Goal: Task Accomplishment & Management: Complete application form

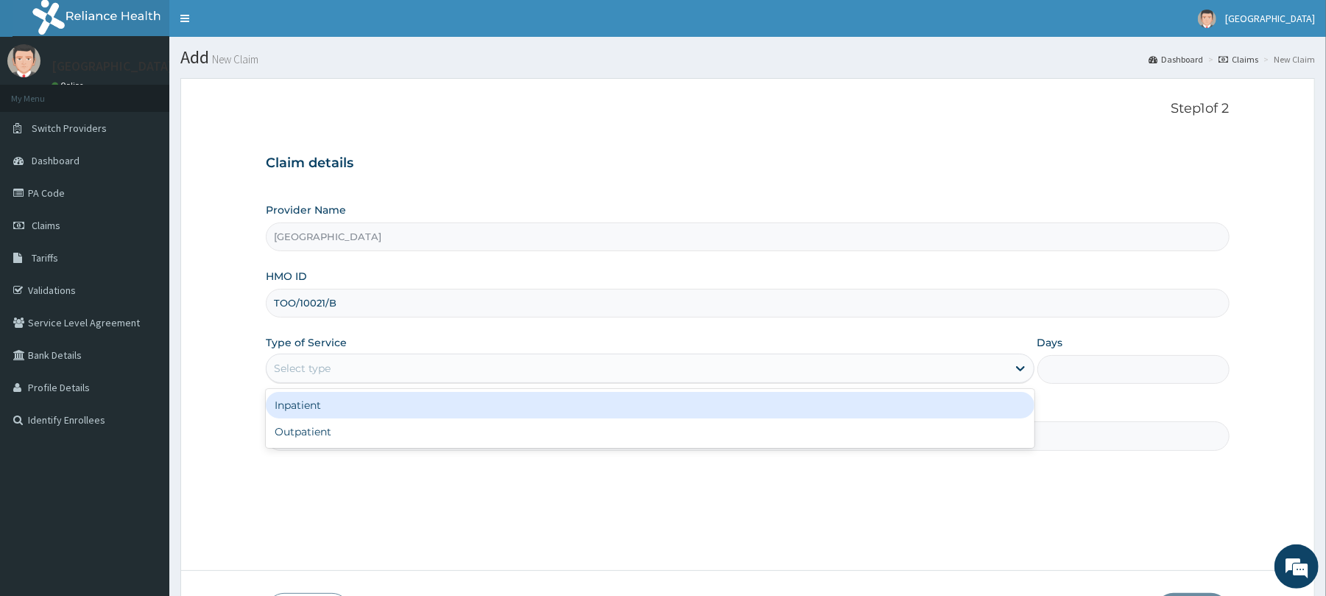
click at [477, 379] on div "Select type" at bounding box center [637, 368] width 740 height 24
click at [448, 401] on div "Inpatient" at bounding box center [650, 405] width 768 height 27
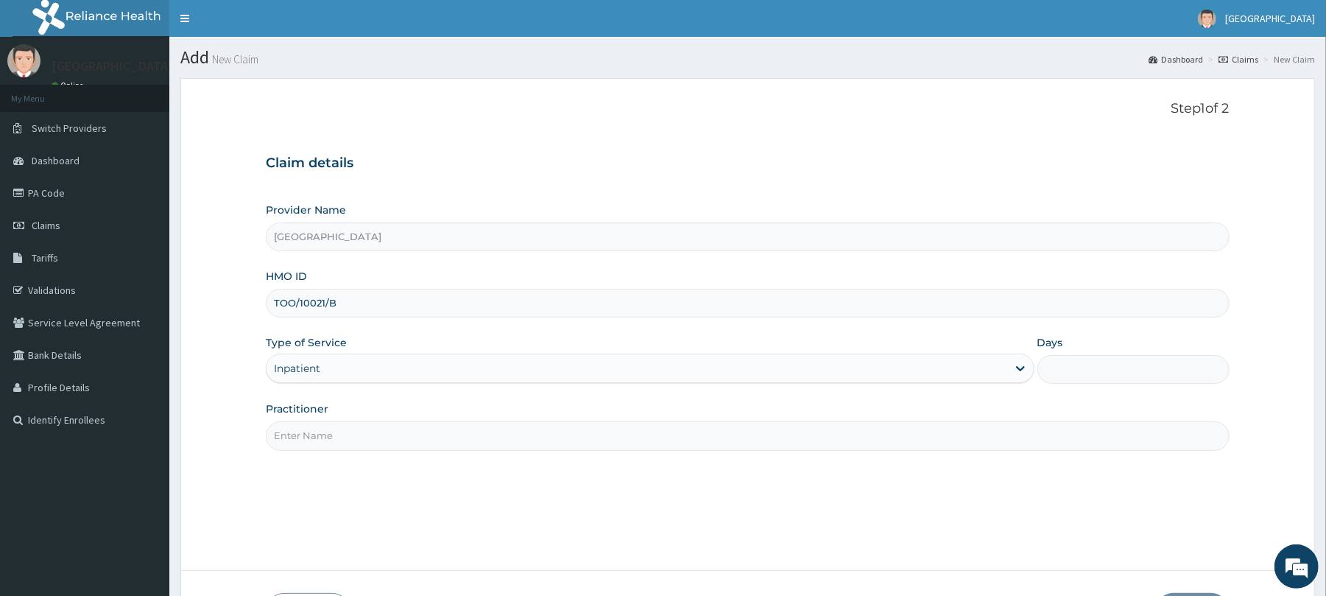
click at [393, 448] on input "Practitioner" at bounding box center [747, 435] width 963 height 29
type input "Dr. [PERSON_NAME]"
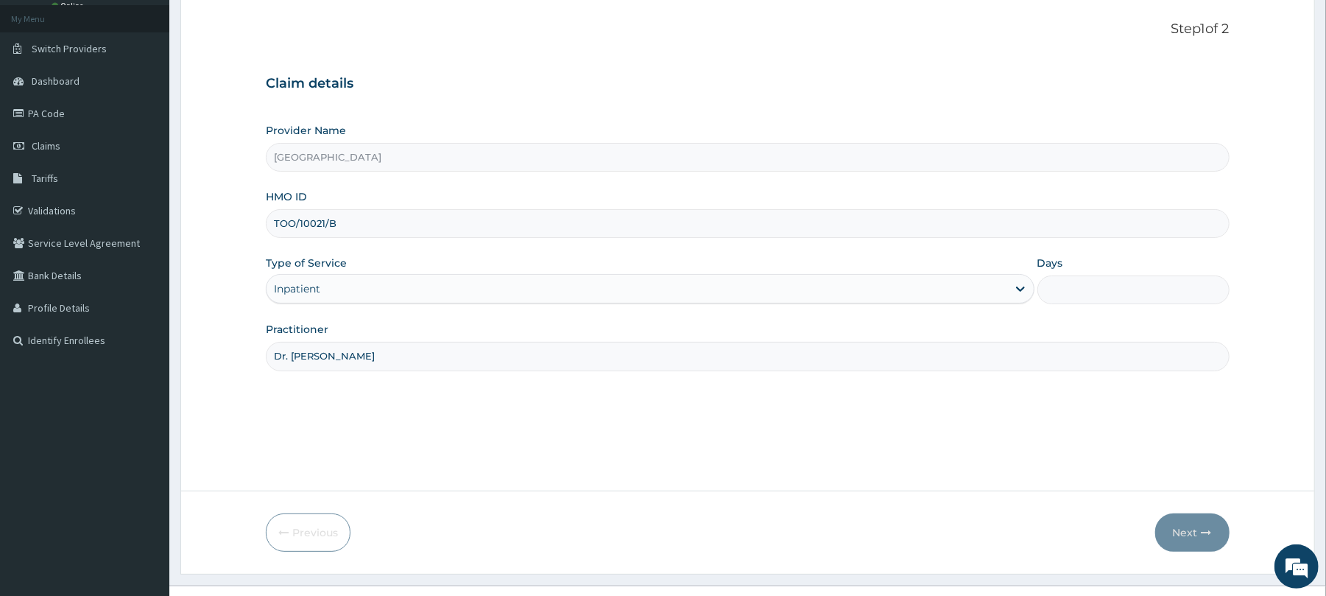
scroll to position [108, 0]
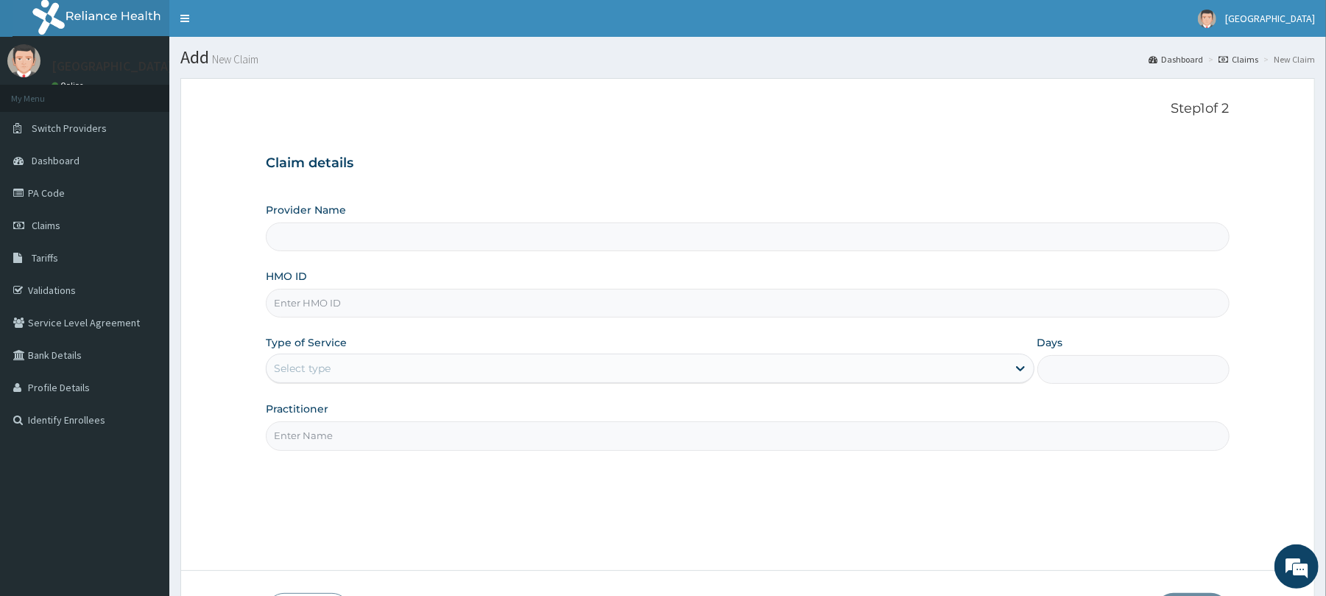
click at [982, 242] on input "Provider Name" at bounding box center [747, 236] width 963 height 29
click at [539, 302] on input "HMO ID" at bounding box center [747, 303] width 963 height 29
click at [424, 239] on input "Provider Name" at bounding box center [747, 236] width 963 height 29
click at [468, 239] on input "Provider Name" at bounding box center [747, 236] width 963 height 29
click at [560, 303] on input "HMO ID" at bounding box center [747, 303] width 963 height 29
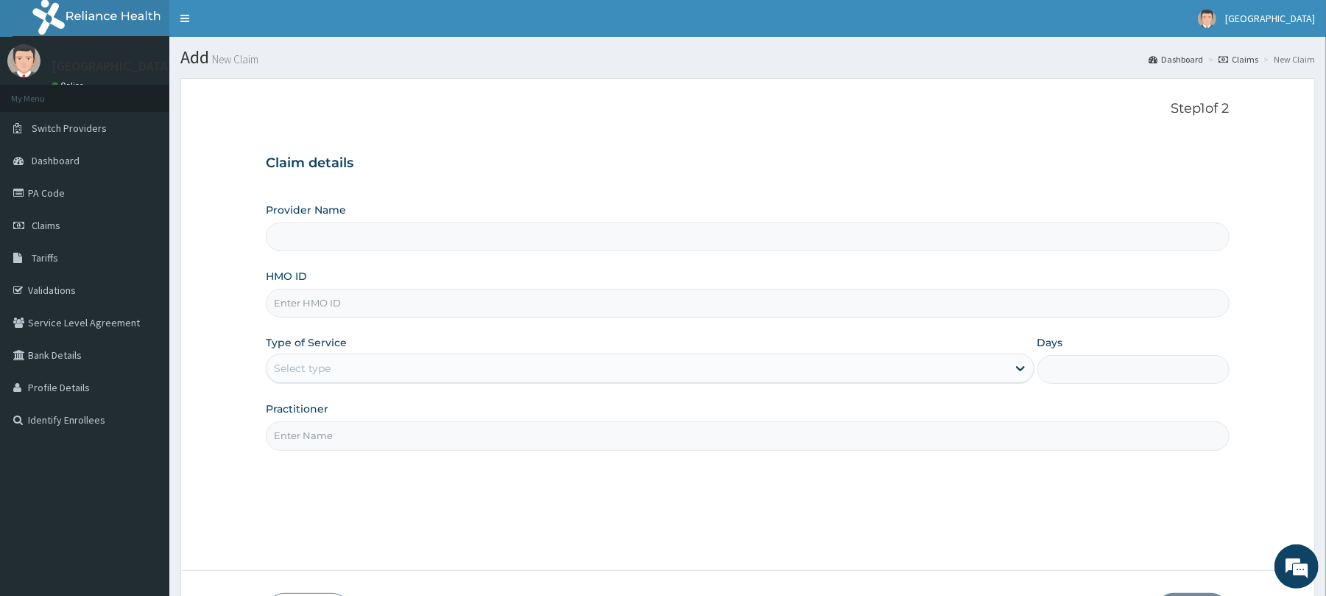
paste input "TOO/10021/B"
type input "TOO/10021/B"
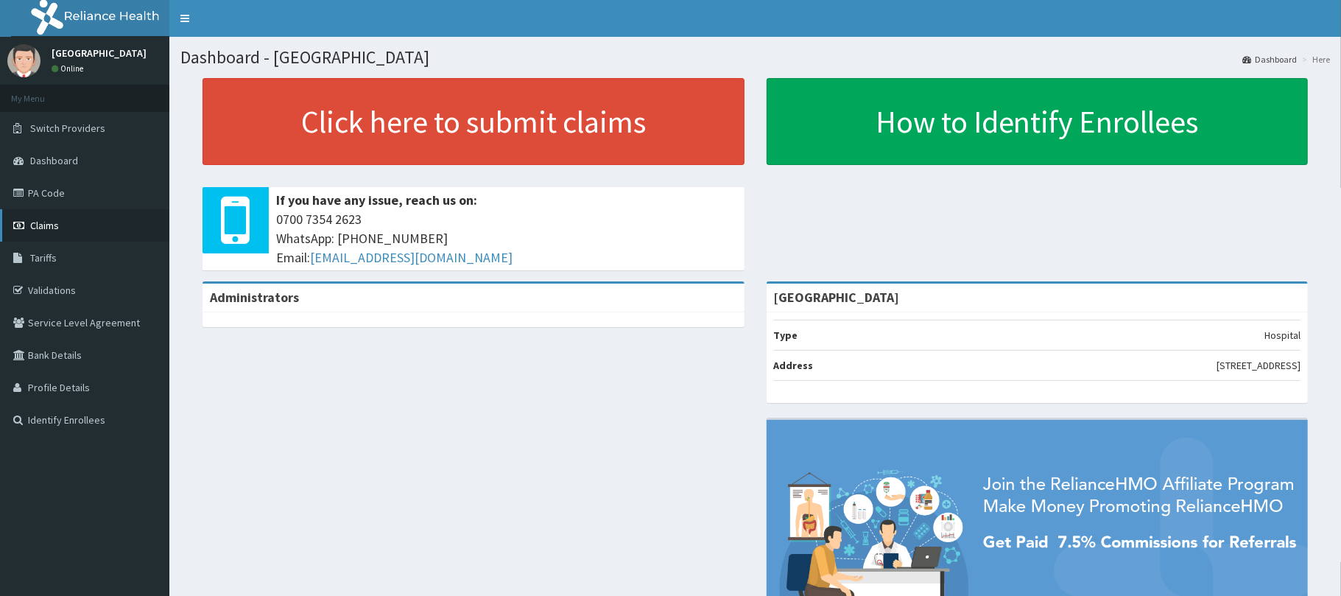
click at [68, 225] on link "Claims" at bounding box center [84, 225] width 169 height 32
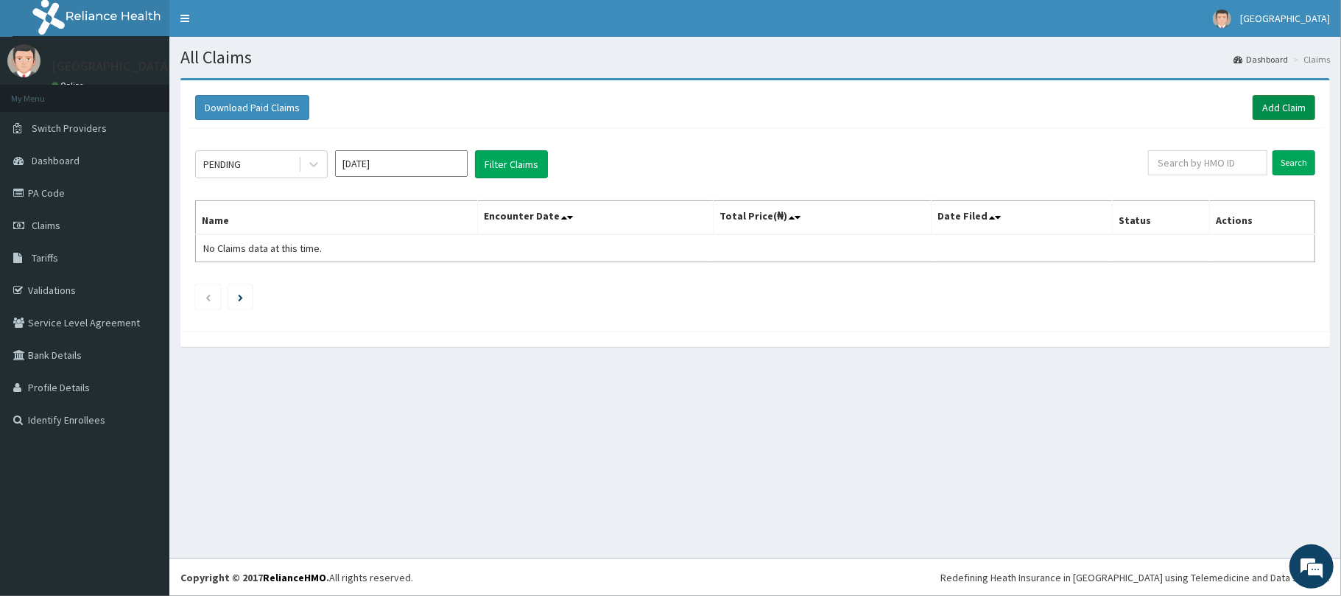
click at [1289, 113] on link "Add Claim" at bounding box center [1284, 107] width 63 height 25
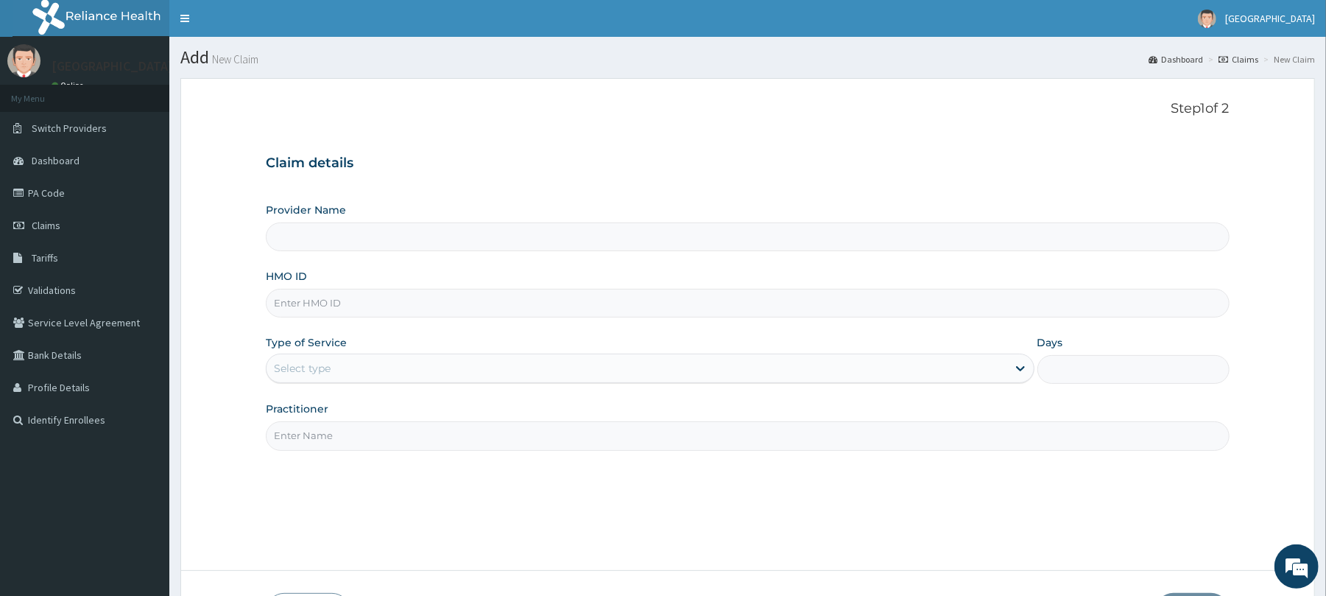
type input "[GEOGRAPHIC_DATA]"
click at [421, 303] on input "HMO ID" at bounding box center [747, 303] width 963 height 29
paste input "TOO/10021/B"
type input "TOO/10021/B"
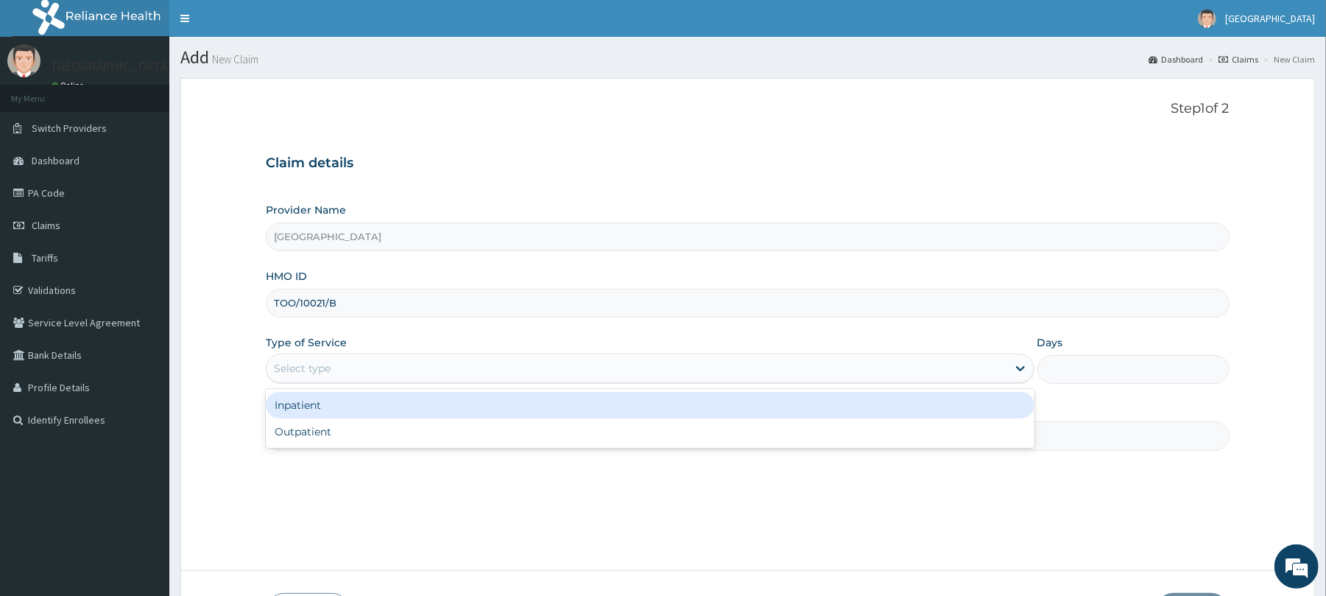
click at [362, 379] on div "Select type" at bounding box center [637, 368] width 740 height 24
click at [334, 412] on div "Inpatient" at bounding box center [650, 405] width 768 height 27
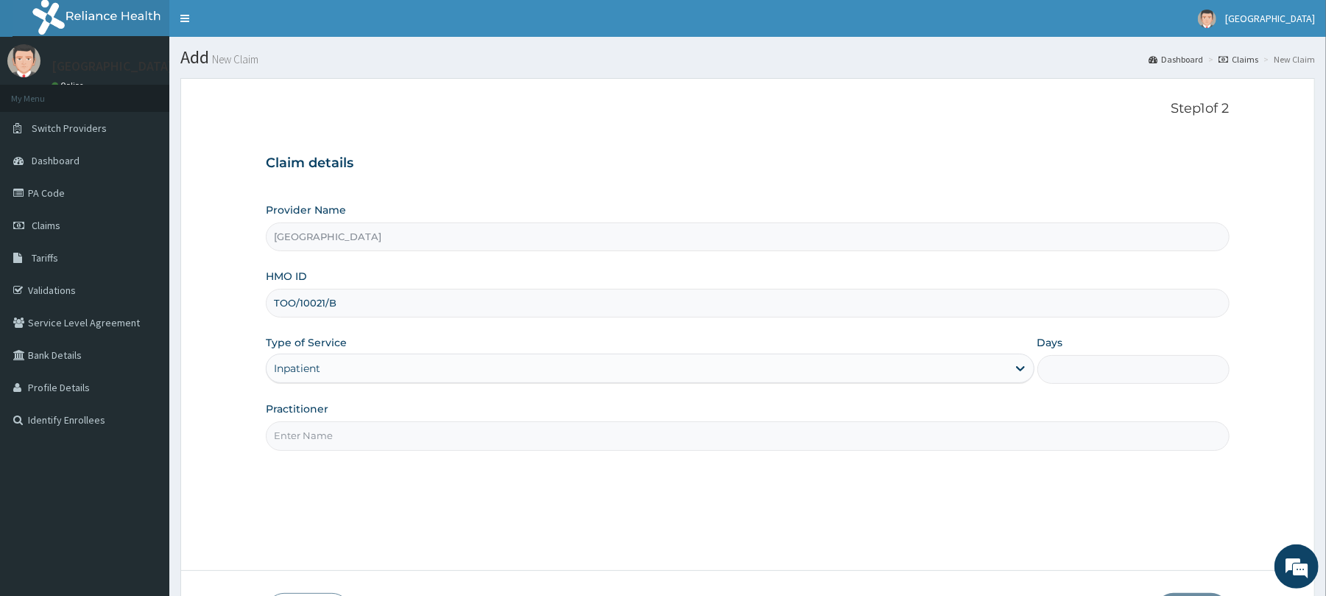
click at [322, 439] on input "Practitioner" at bounding box center [747, 435] width 963 height 29
type input "Dr. [PERSON_NAME]"
click at [1102, 374] on input "Days" at bounding box center [1134, 369] width 192 height 29
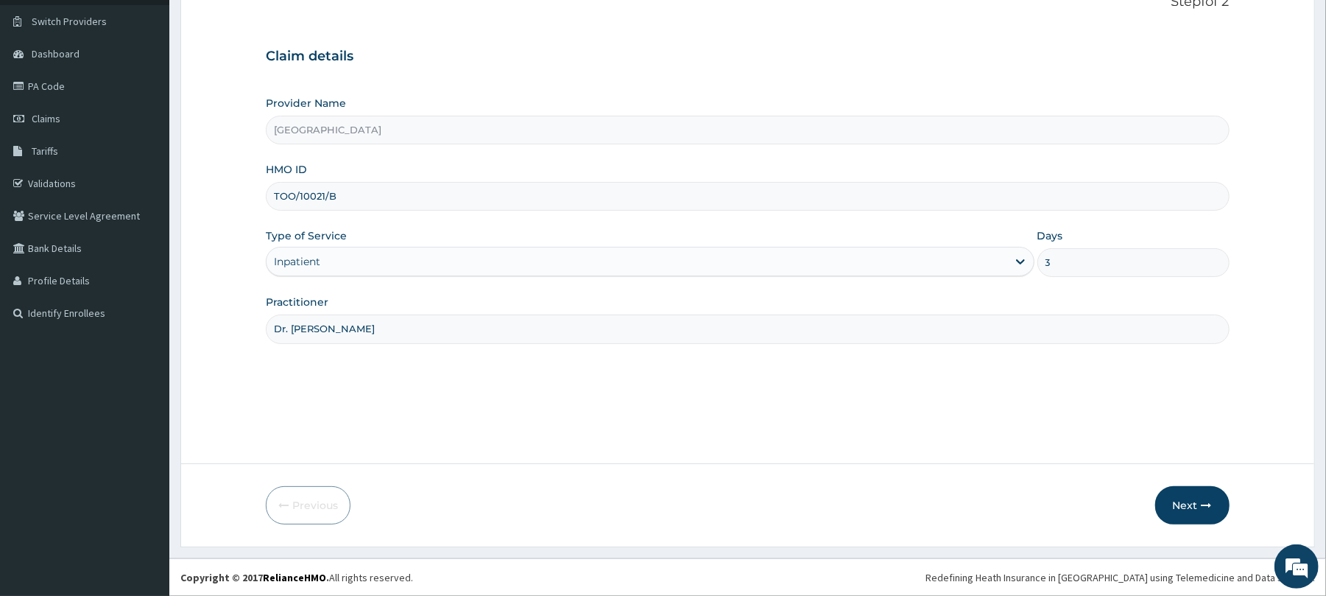
scroll to position [108, 0]
type input "3"
click at [1184, 502] on button "Next" at bounding box center [1192, 505] width 74 height 38
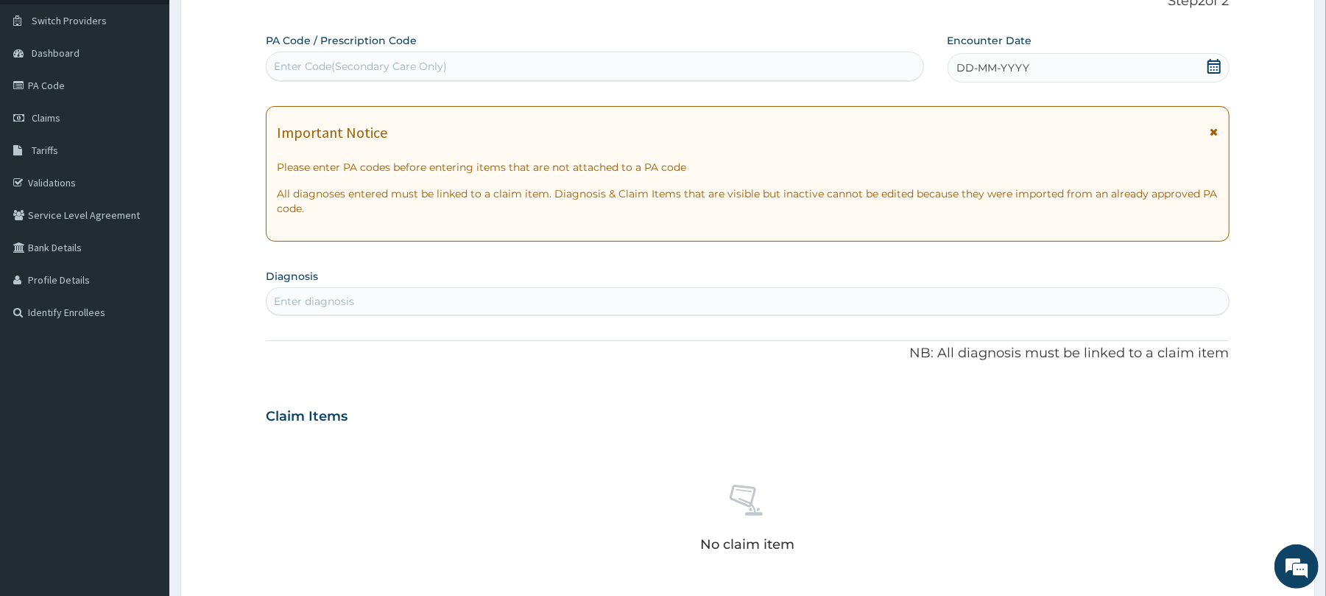
scroll to position [0, 0]
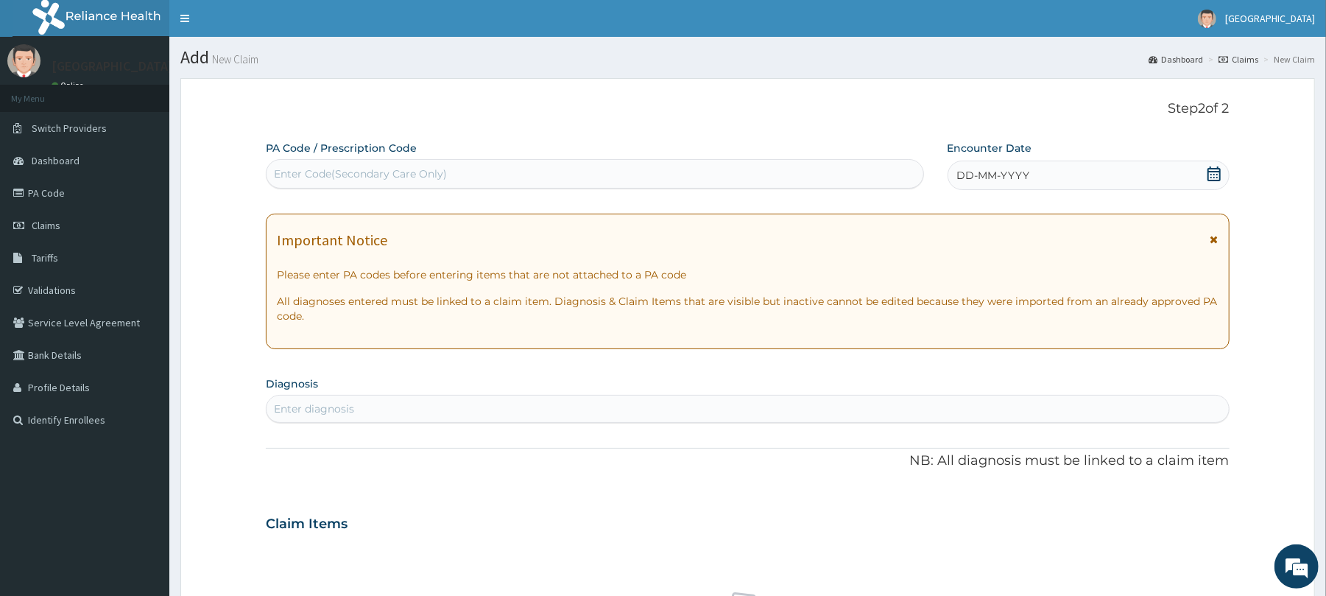
click at [675, 180] on div "Enter Code(Secondary Care Only)" at bounding box center [595, 174] width 656 height 24
click at [409, 177] on div "Enter Code(Secondary Care Only)" at bounding box center [360, 173] width 173 height 15
paste input "PA/1CE131"
type input "PA/1CE131"
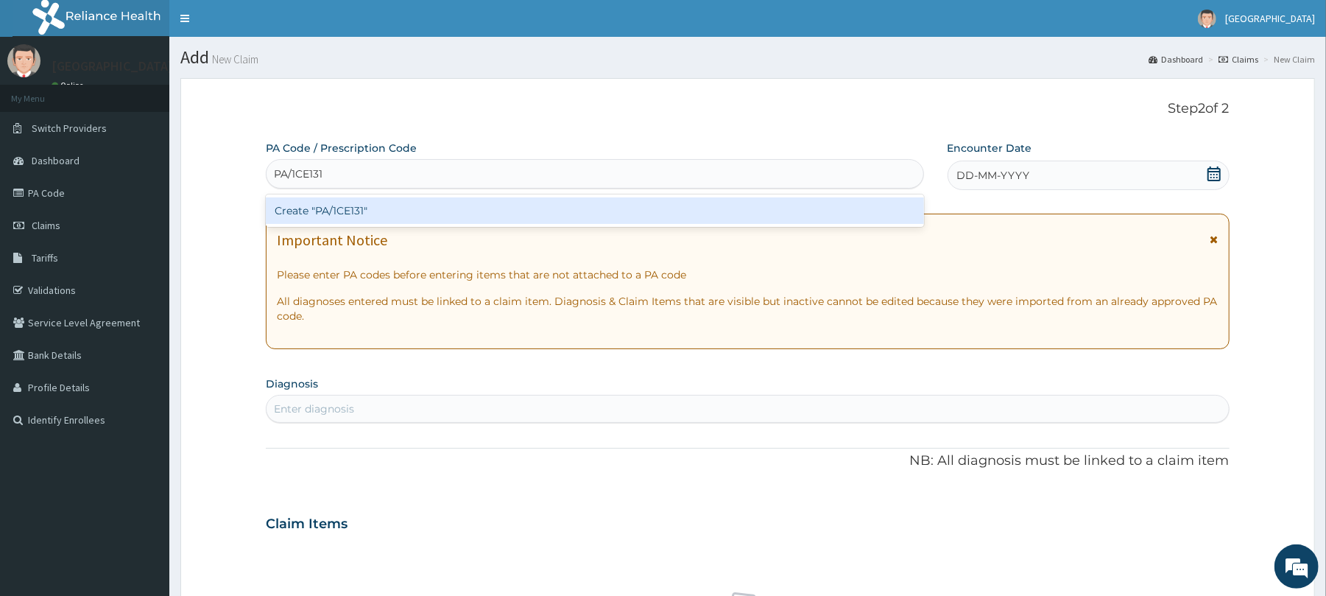
click at [405, 211] on div "Create "PA/1CE131"" at bounding box center [595, 210] width 658 height 27
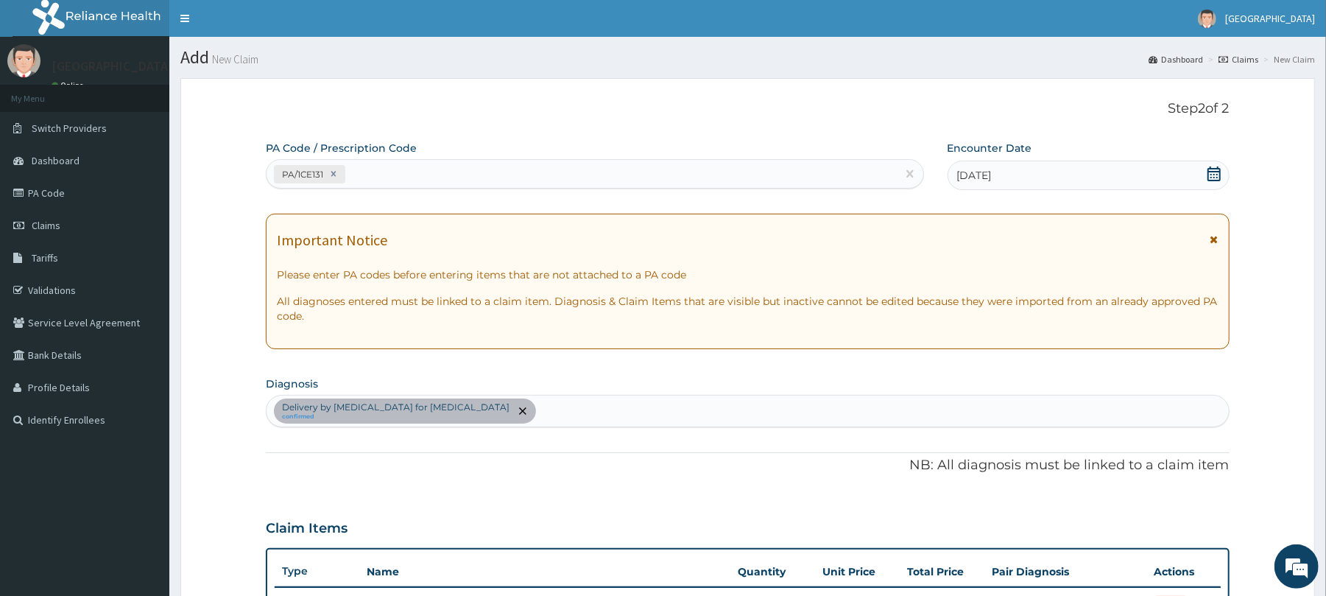
click at [704, 156] on div "PA Code / Prescription Code PA/1CE131" at bounding box center [595, 165] width 658 height 48
click at [475, 166] on div "PA/1CE131" at bounding box center [582, 174] width 630 height 24
paste input "PA/EF805D"
type input "PA/EF805D"
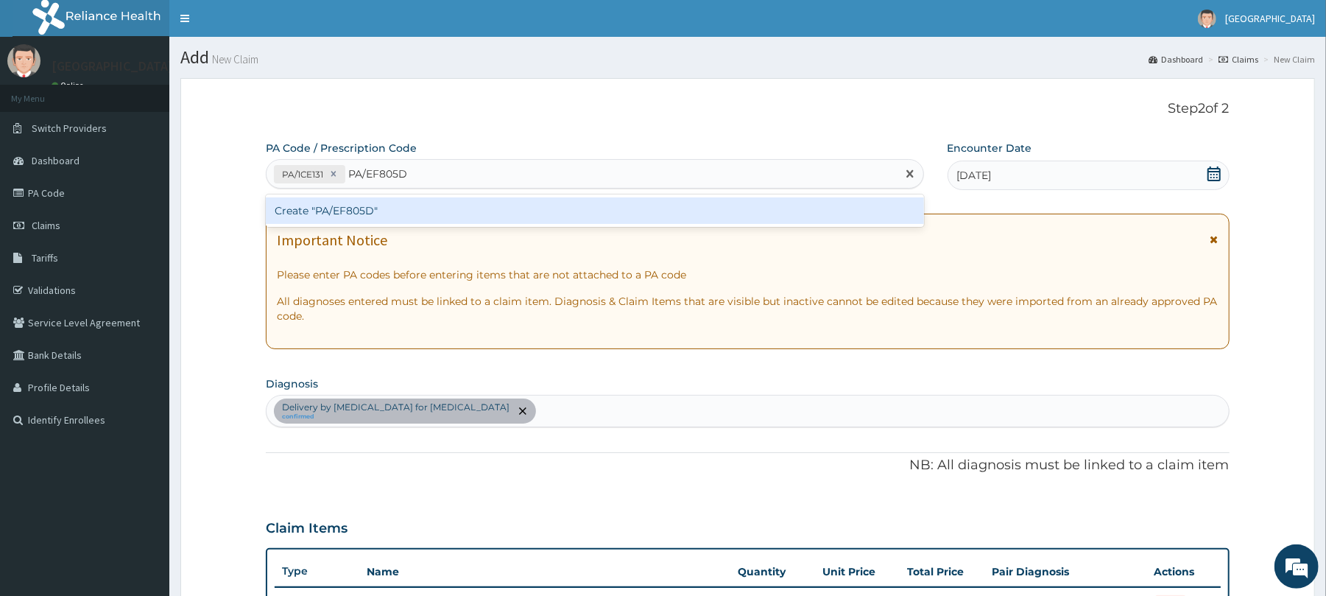
click at [744, 213] on div "Create "PA/EF805D"" at bounding box center [595, 210] width 658 height 27
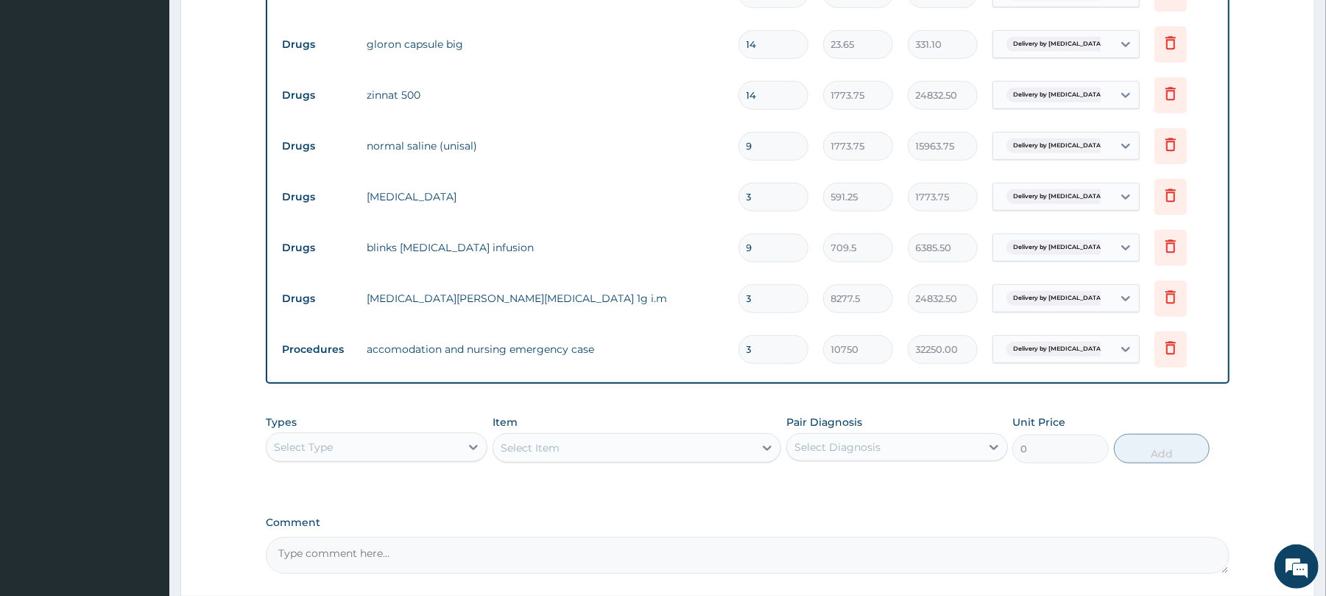
scroll to position [785, 0]
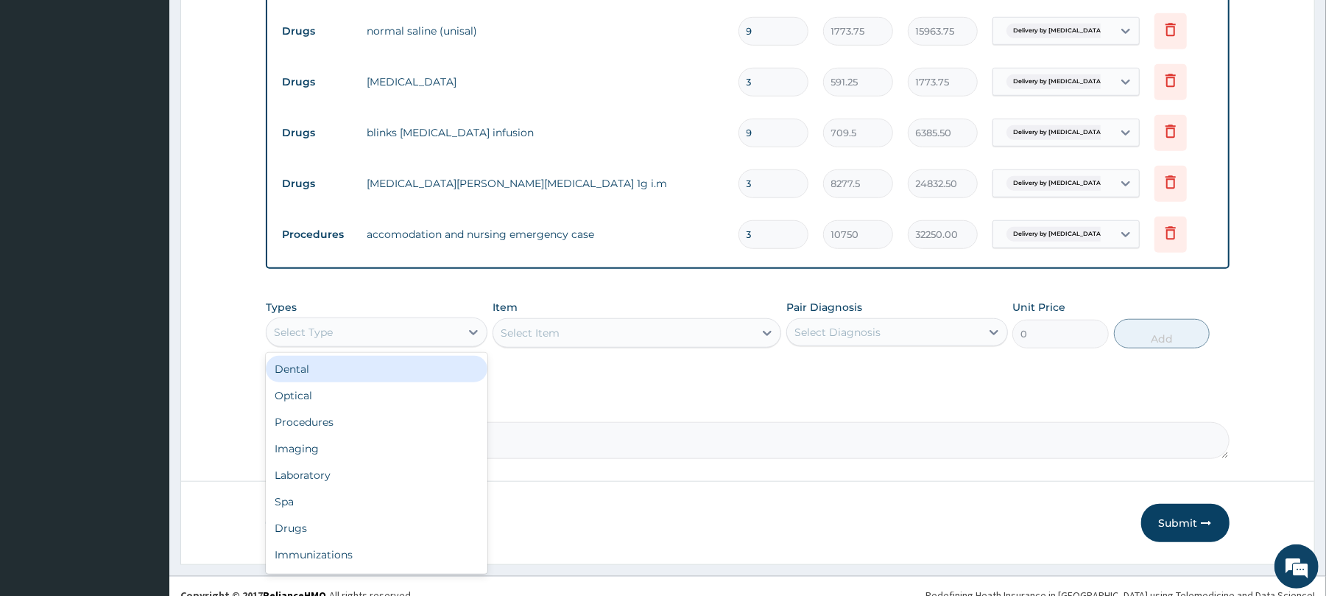
click at [395, 334] on div "Select Type" at bounding box center [364, 332] width 194 height 24
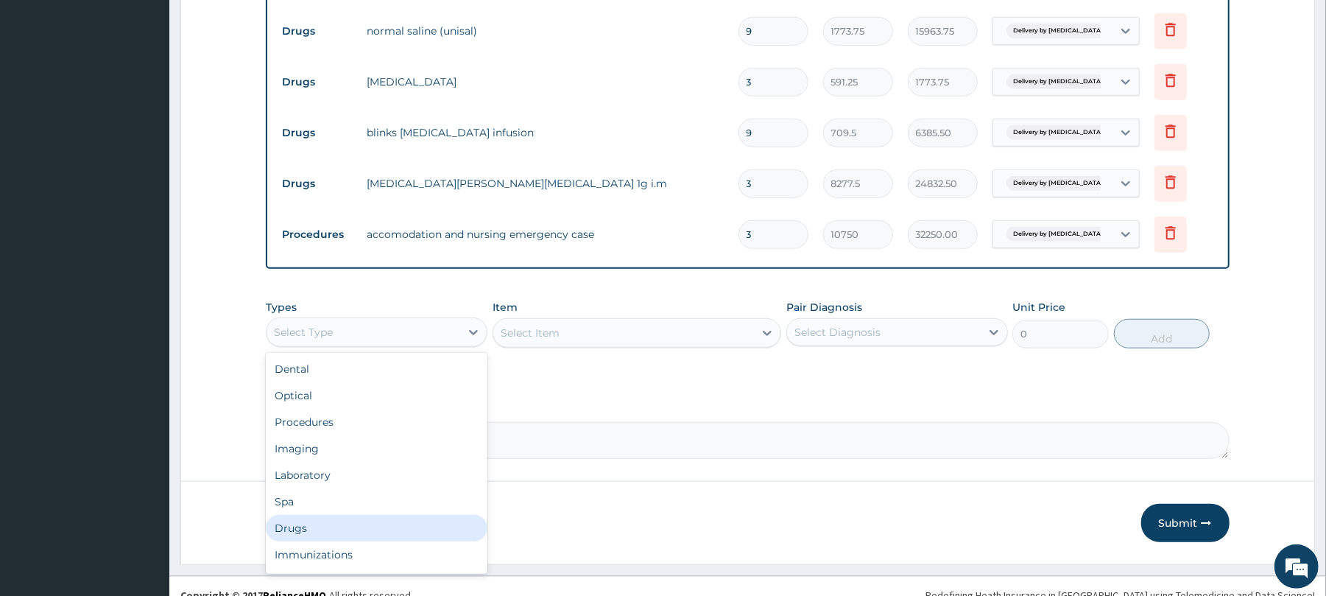
click at [326, 532] on div "Drugs" at bounding box center [377, 528] width 222 height 27
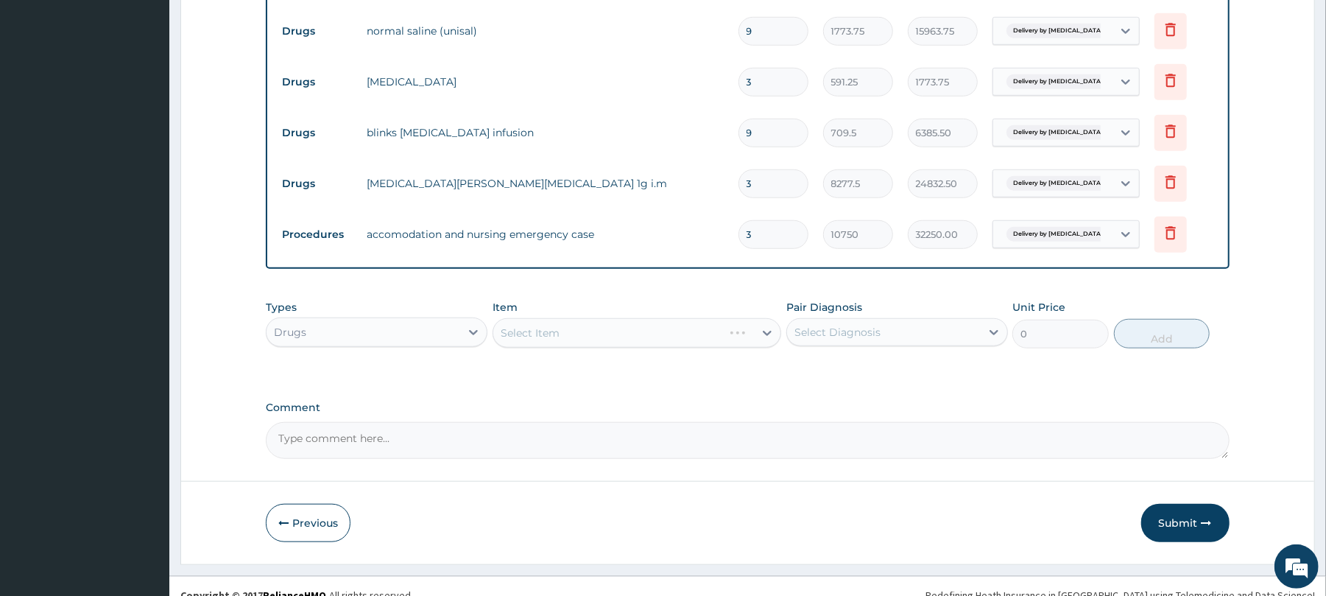
click at [657, 342] on div "Select Item" at bounding box center [637, 332] width 289 height 29
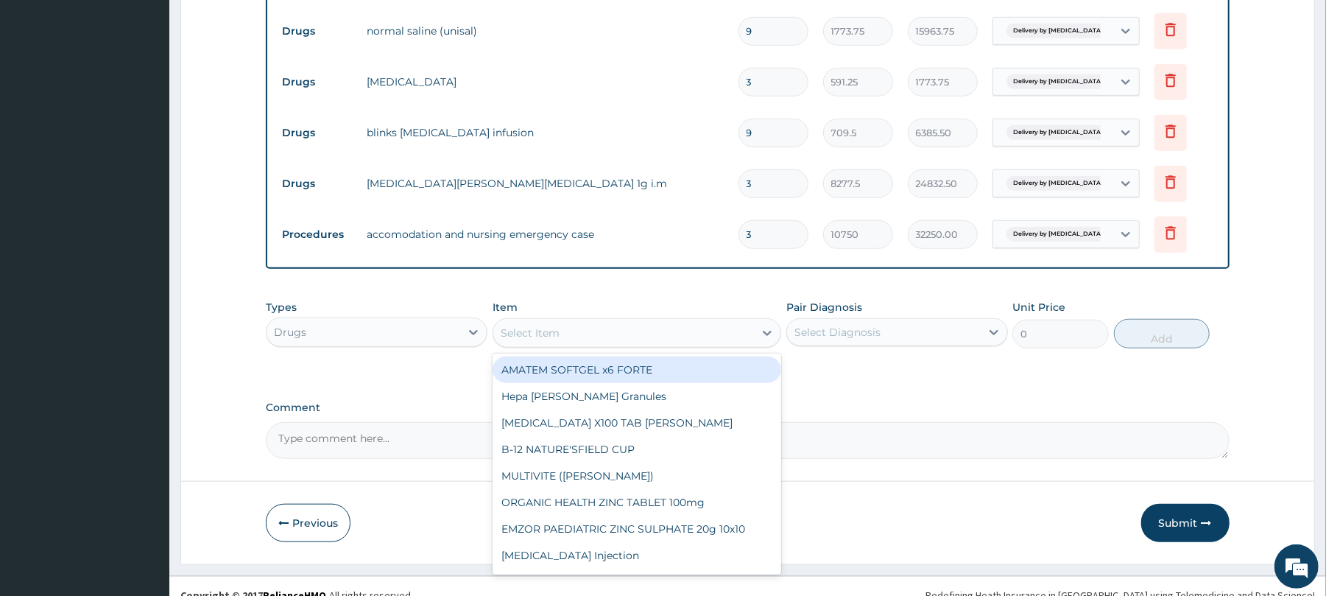
click at [658, 336] on div "Select Item" at bounding box center [623, 333] width 261 height 24
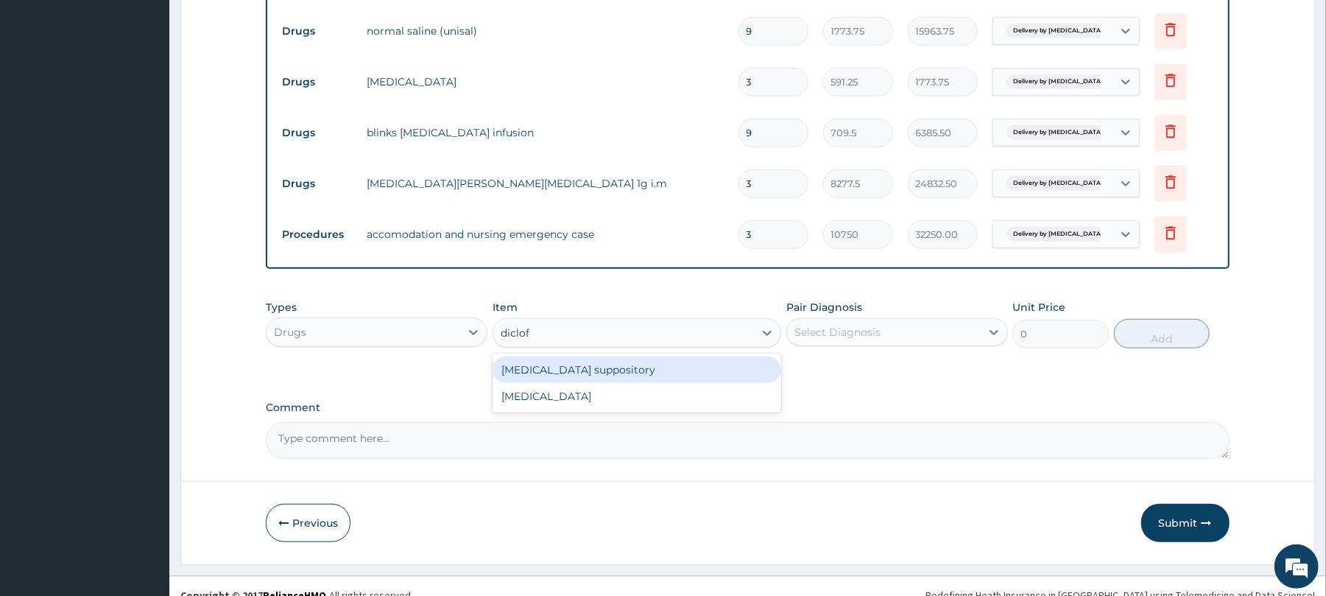
type input "diclo"
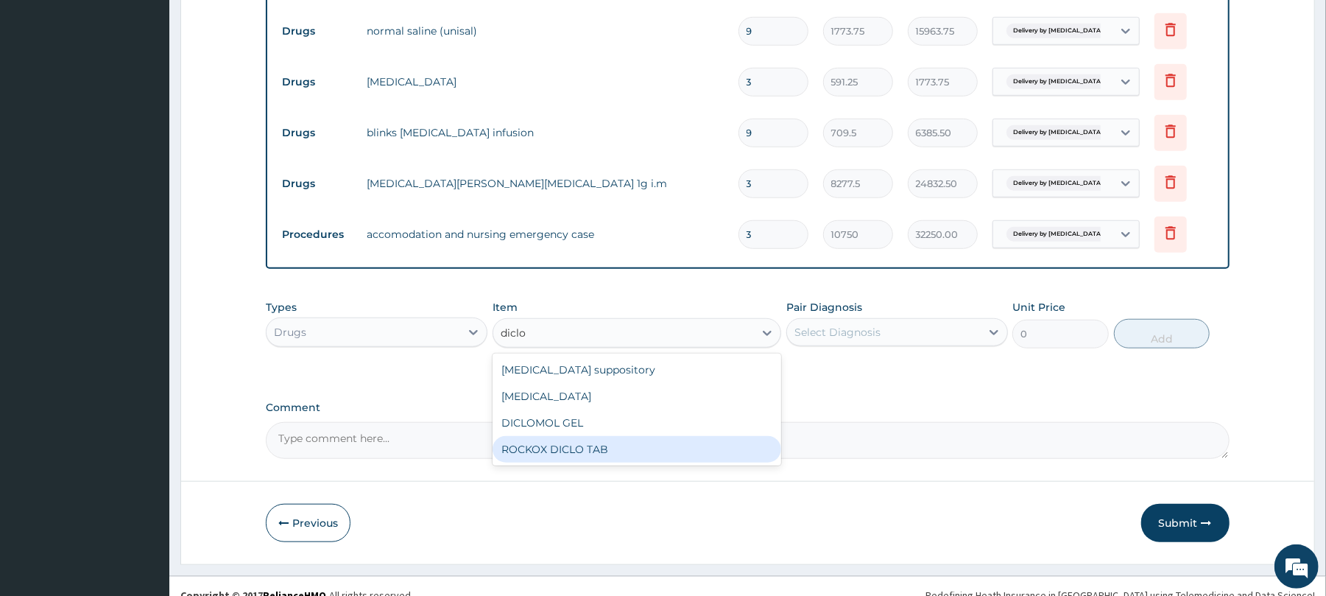
click at [617, 454] on div "ROCKOX DICLO TAB" at bounding box center [637, 449] width 289 height 27
type input "82.775"
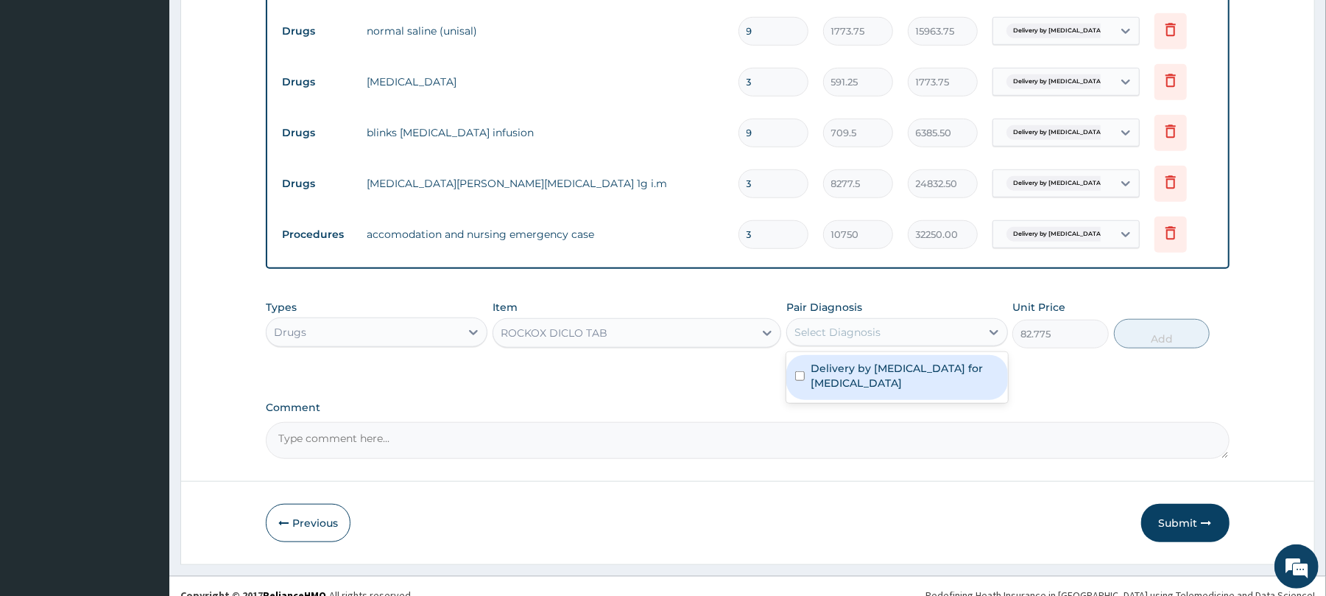
click at [869, 337] on div "Select Diagnosis" at bounding box center [838, 332] width 86 height 15
click at [864, 369] on label "Delivery by [MEDICAL_DATA] for [MEDICAL_DATA]" at bounding box center [905, 375] width 189 height 29
checkbox input "true"
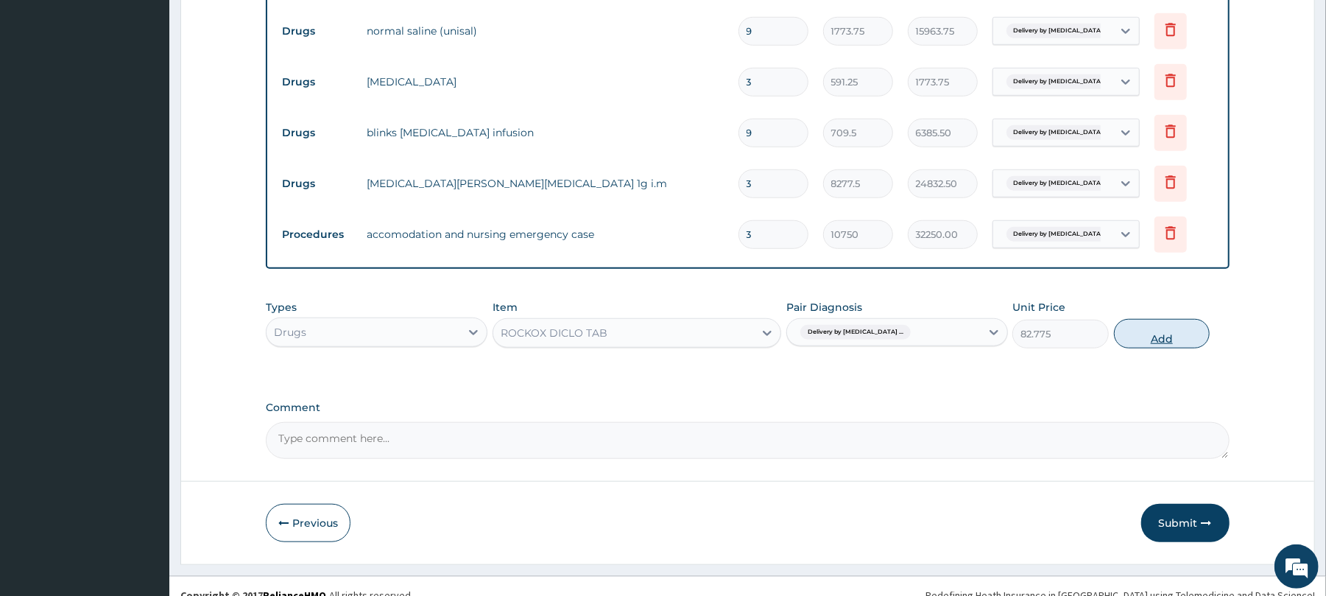
click at [1165, 330] on button "Add" at bounding box center [1162, 333] width 96 height 29
type input "0"
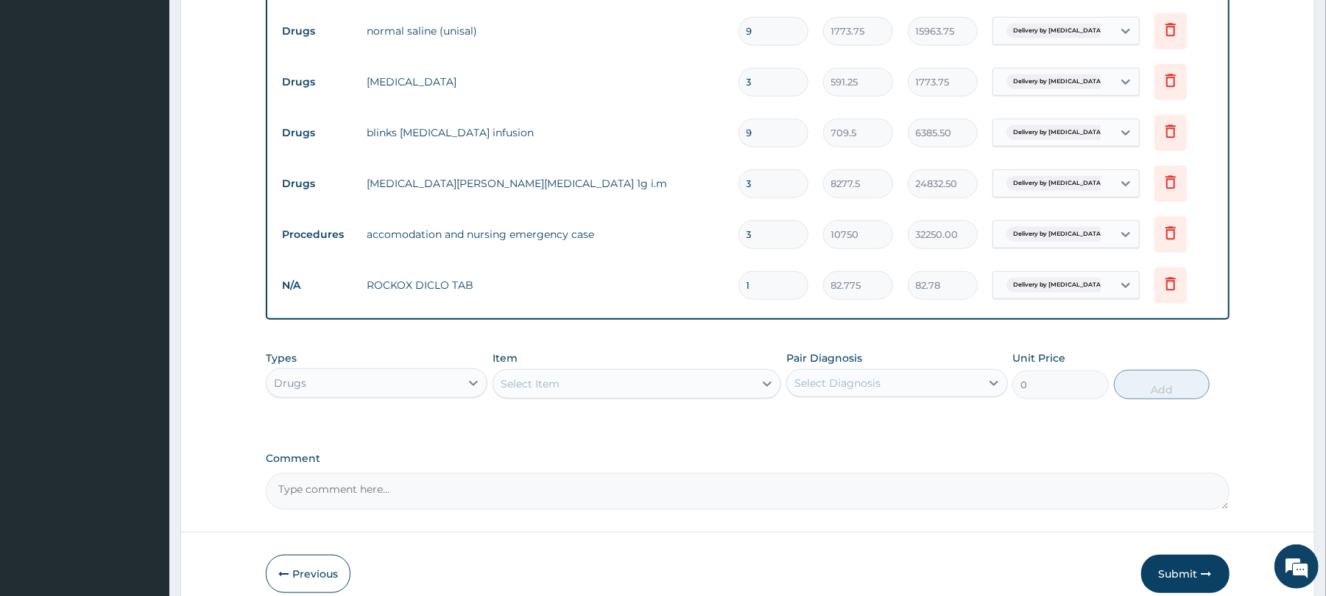
type input "10"
type input "827.75"
type input "10"
click at [573, 387] on div "Select Item" at bounding box center [623, 384] width 261 height 24
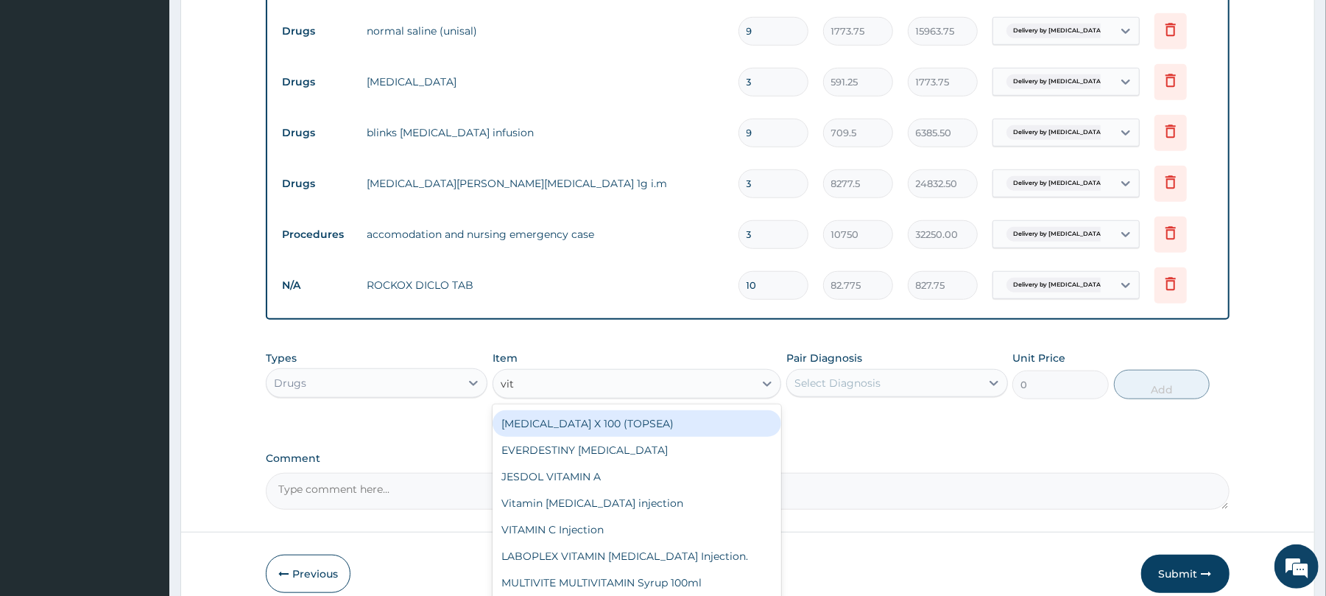
scroll to position [50, 0]
type input "v"
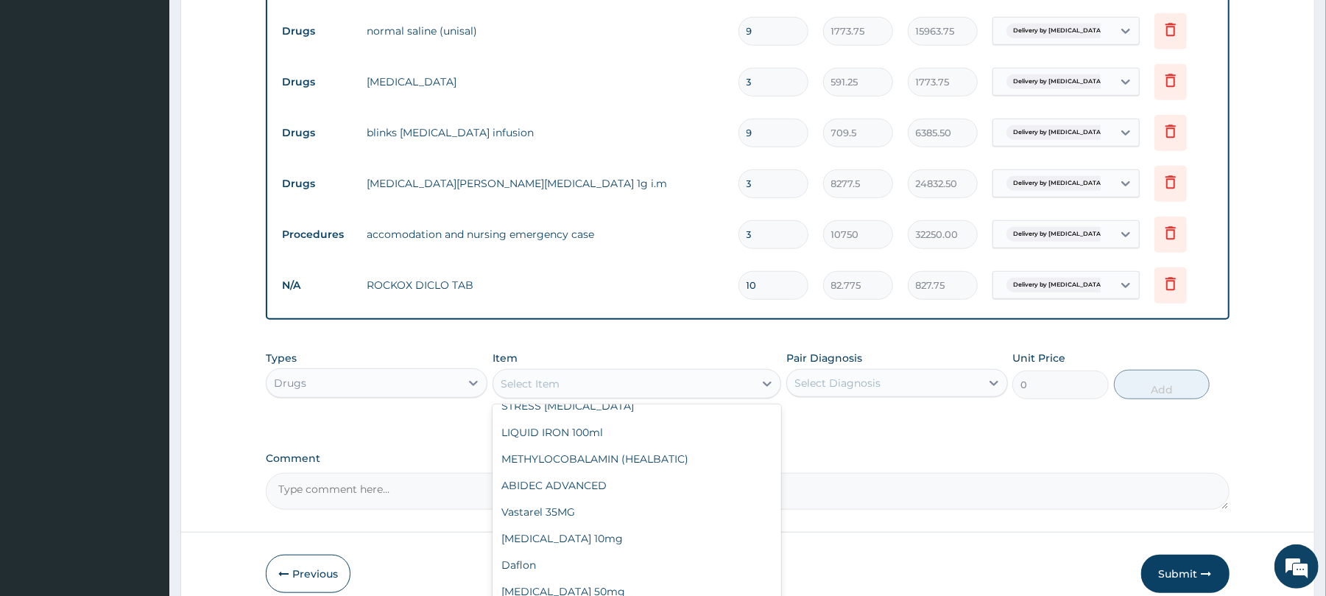
scroll to position [1289, 0]
click at [569, 389] on div "Select Item" at bounding box center [623, 384] width 261 height 24
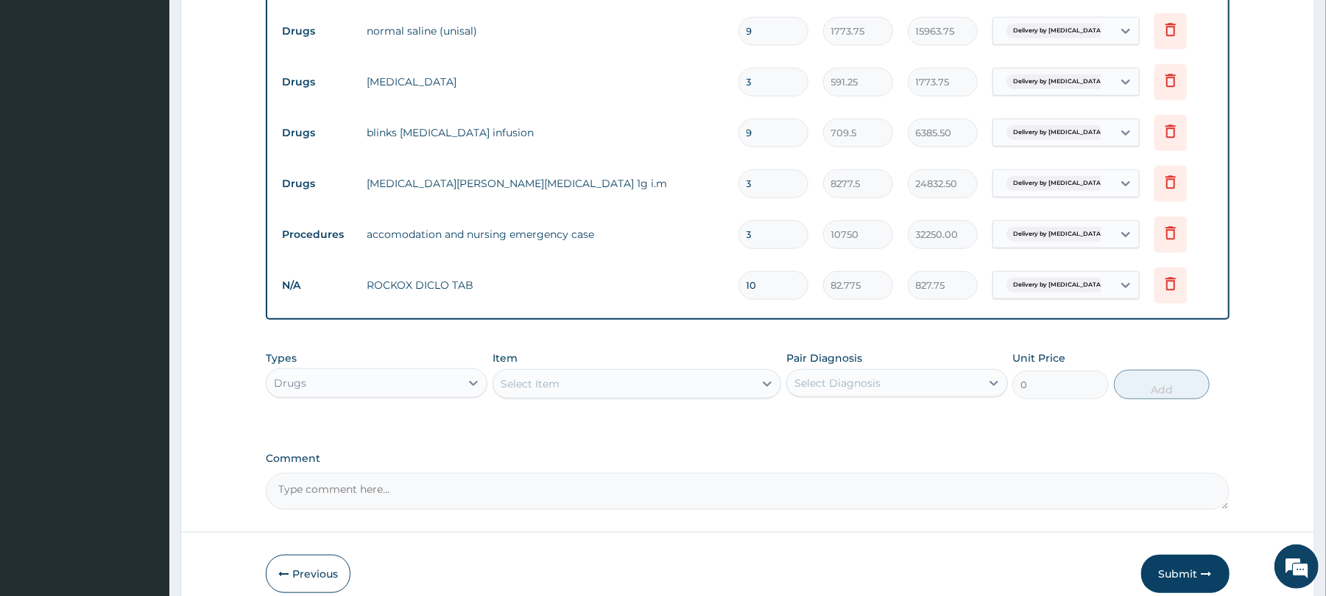
type input "b"
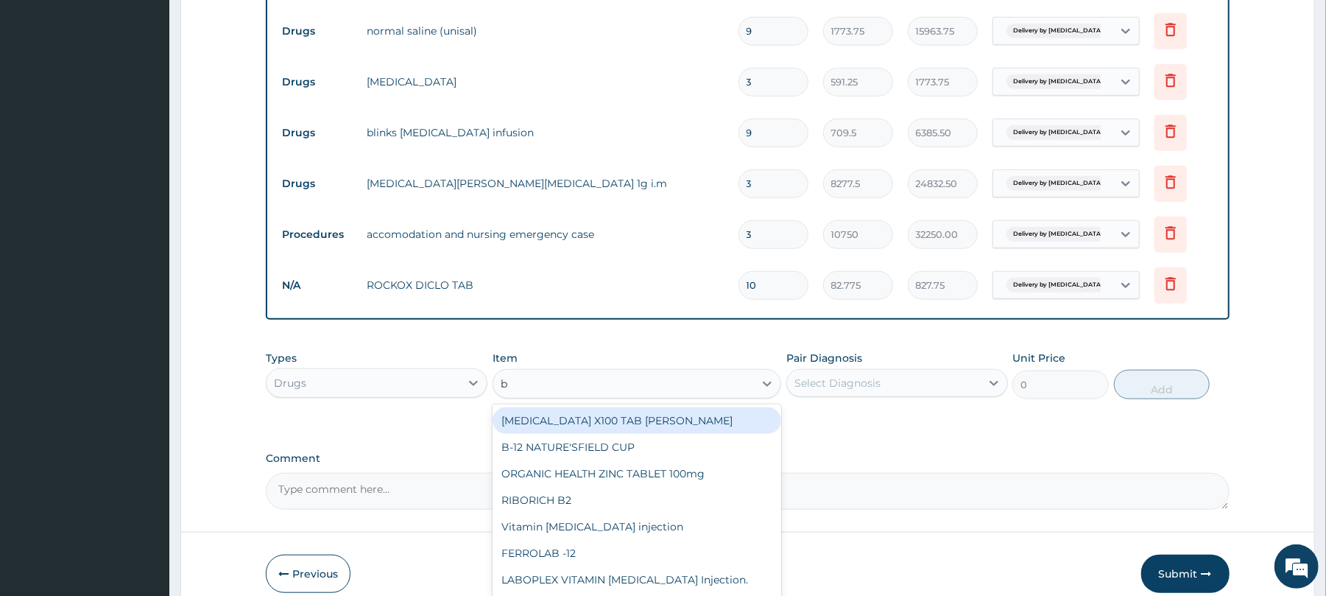
click at [571, 424] on div "[MEDICAL_DATA] X100 TAB [PERSON_NAME]" at bounding box center [637, 420] width 289 height 27
type input "23.65"
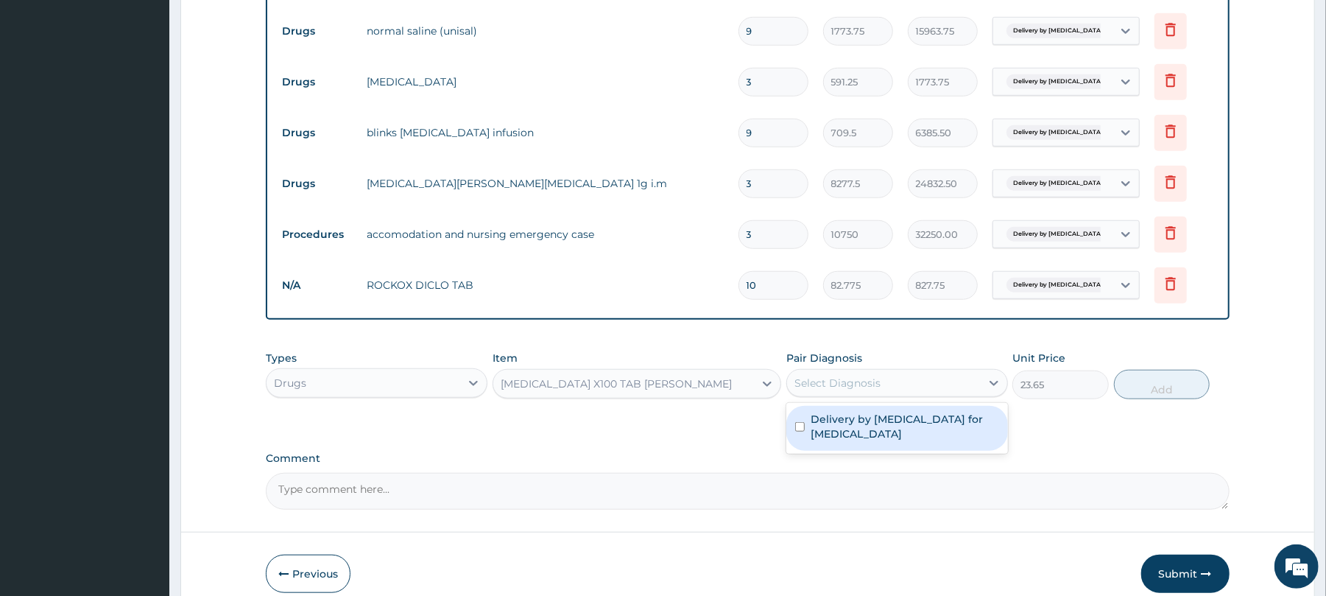
click at [823, 383] on div "Select Diagnosis" at bounding box center [838, 383] width 86 height 15
click at [843, 426] on label "Delivery by [MEDICAL_DATA] for [MEDICAL_DATA]" at bounding box center [905, 426] width 189 height 29
checkbox input "true"
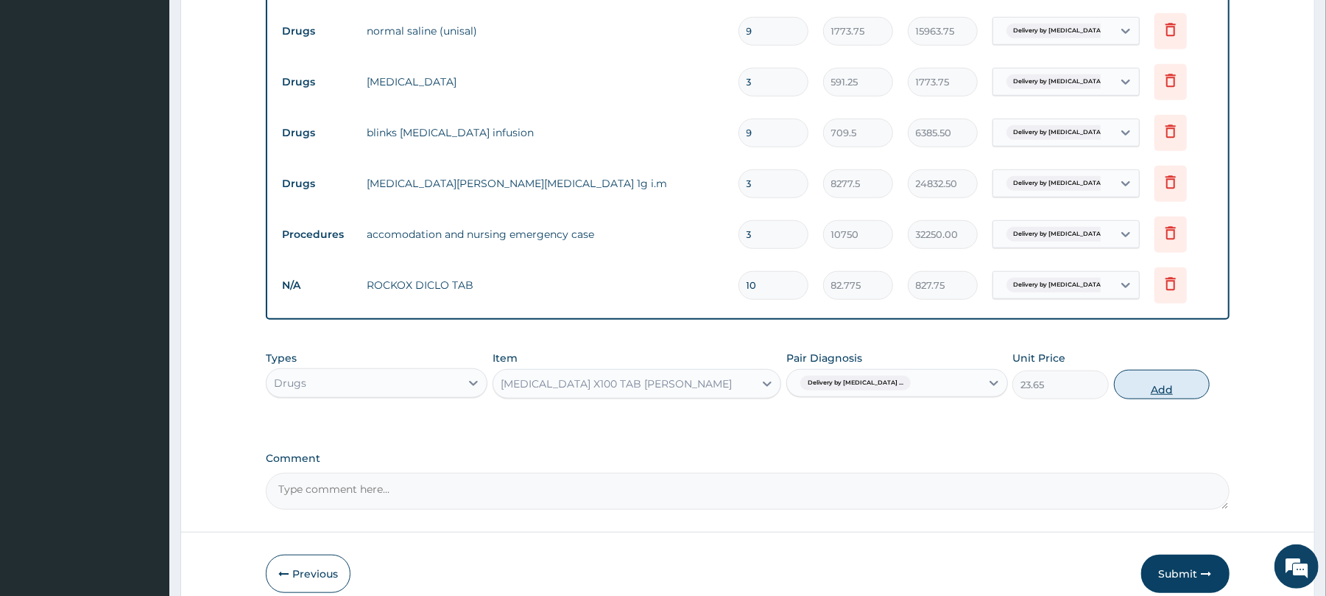
click at [1144, 381] on button "Add" at bounding box center [1162, 384] width 96 height 29
type input "0"
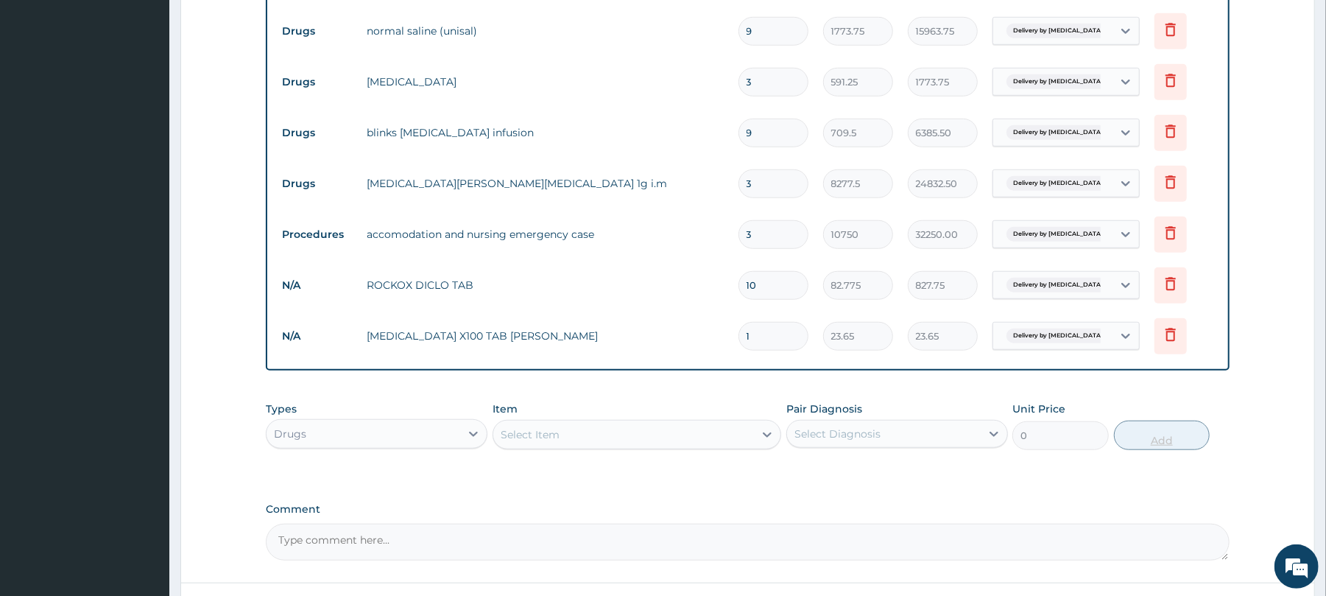
type input "0.00"
type input "2"
type input "47.30"
type input "21"
type input "496.65"
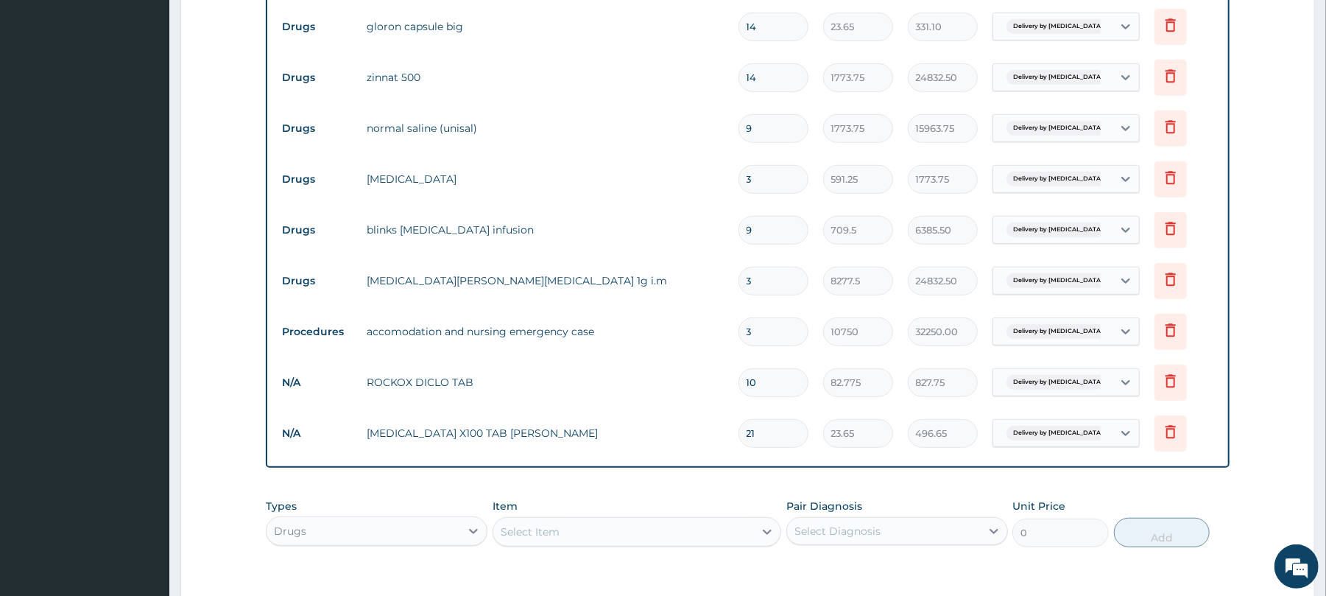
scroll to position [490, 0]
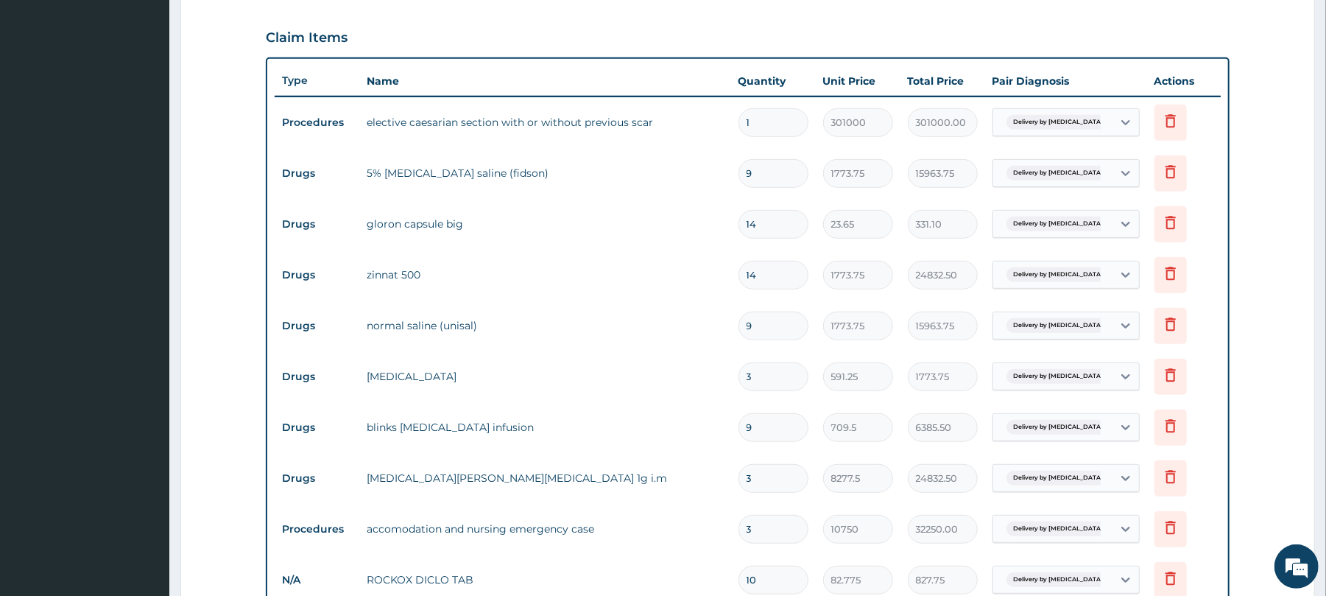
type input "21"
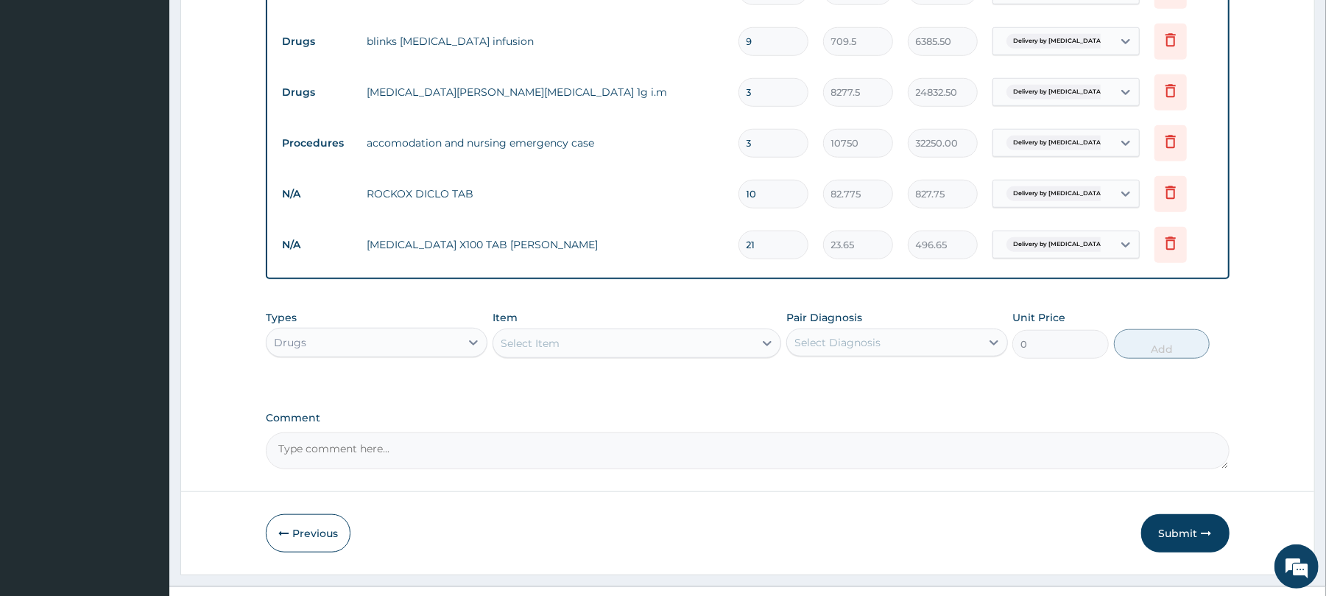
scroll to position [884, 0]
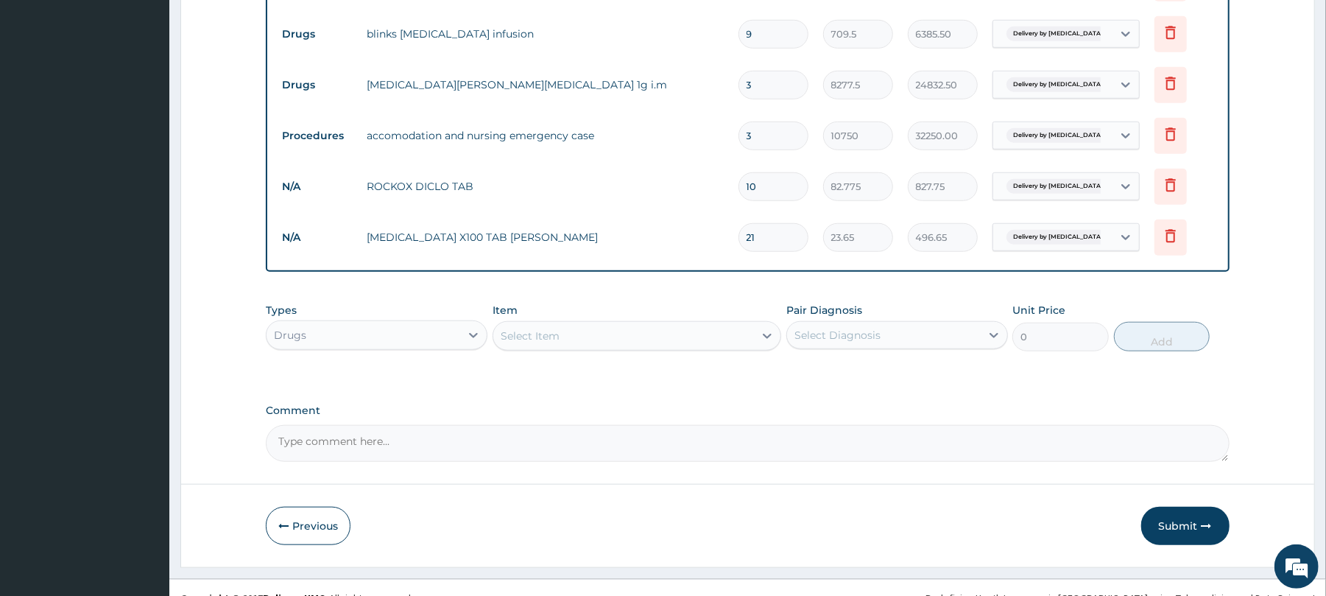
click at [551, 340] on div "Select Item" at bounding box center [530, 335] width 59 height 15
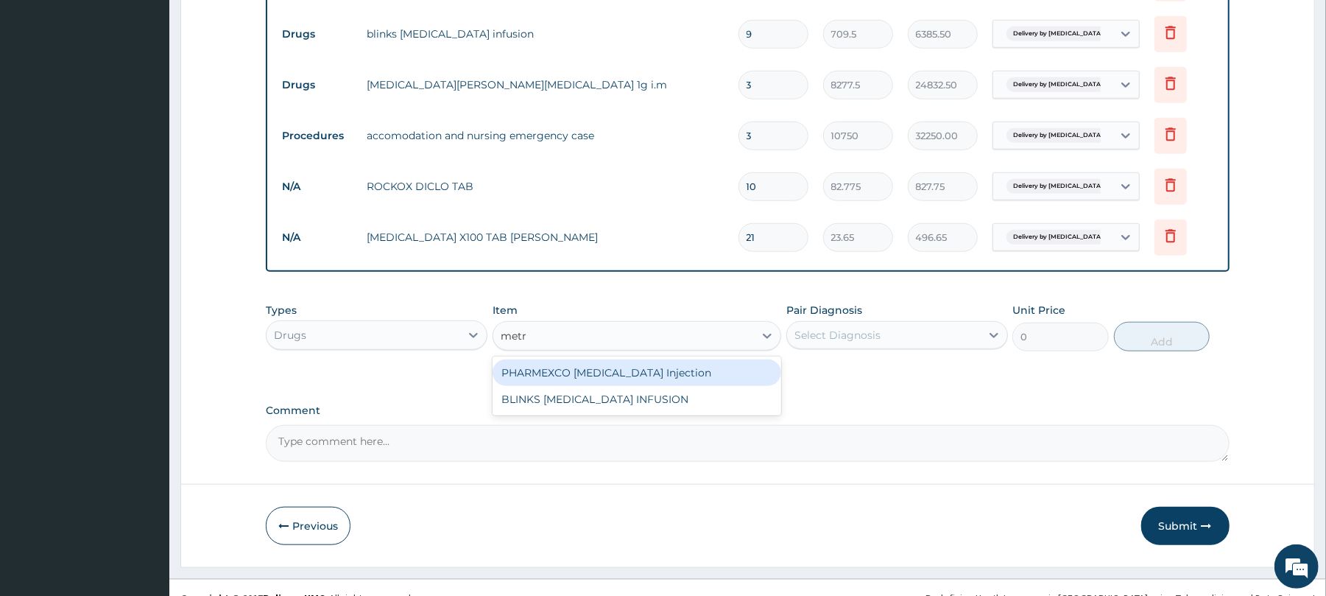
scroll to position [0, 0]
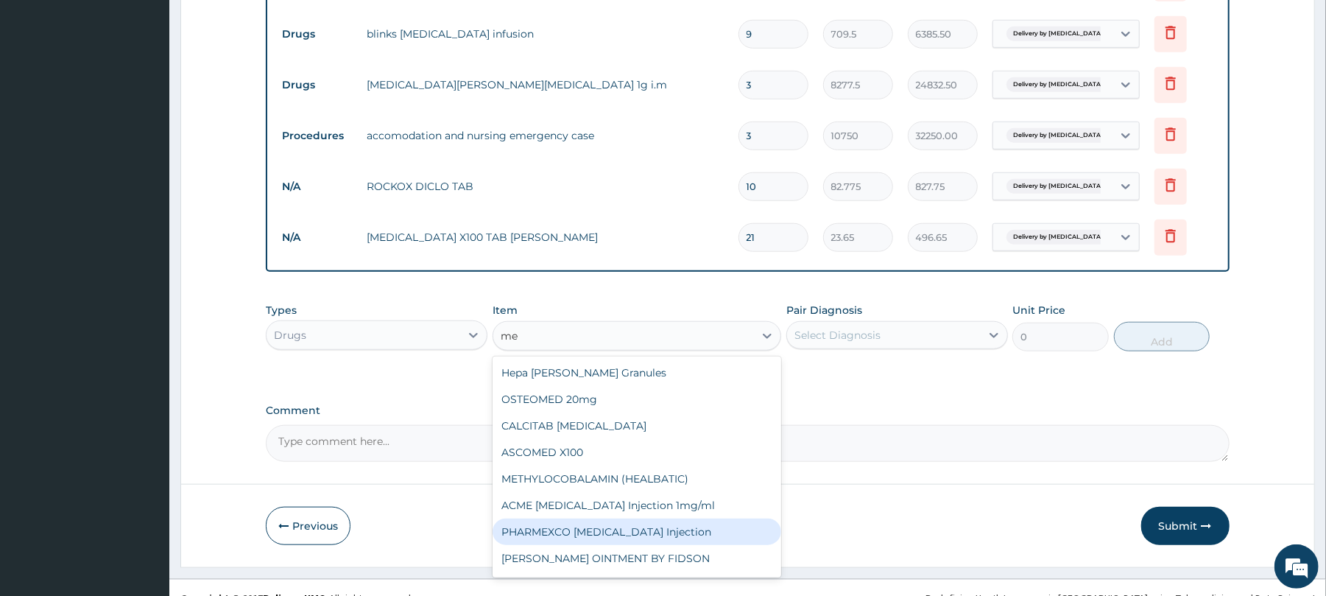
type input "m"
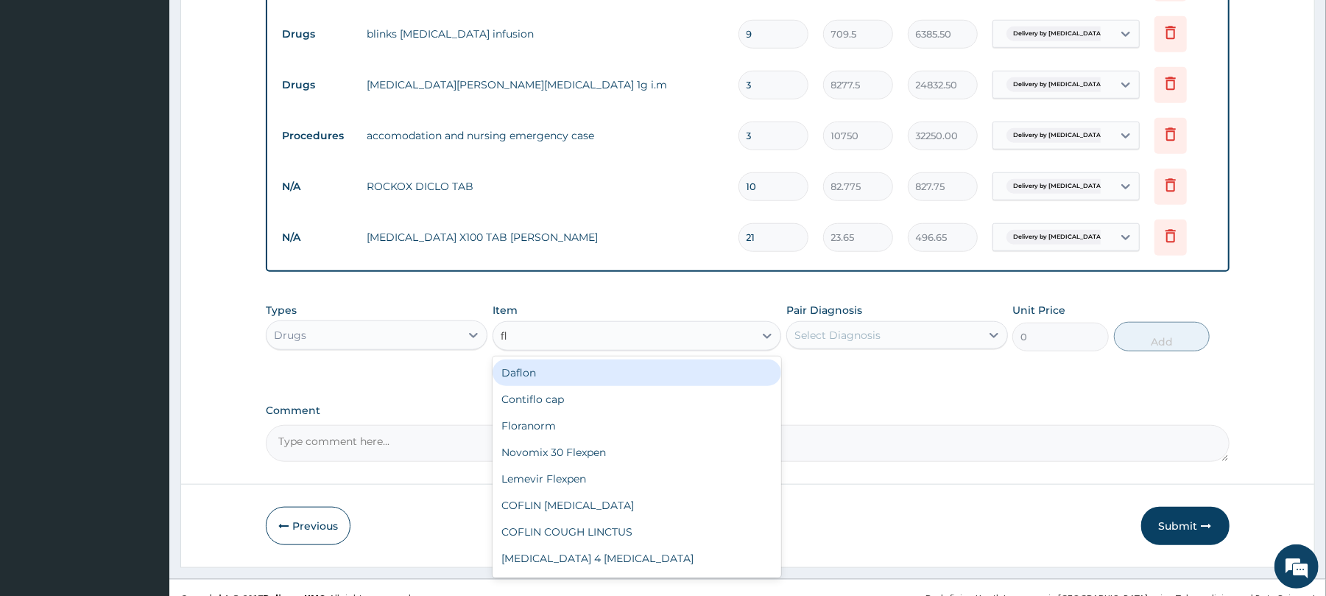
type input "fla"
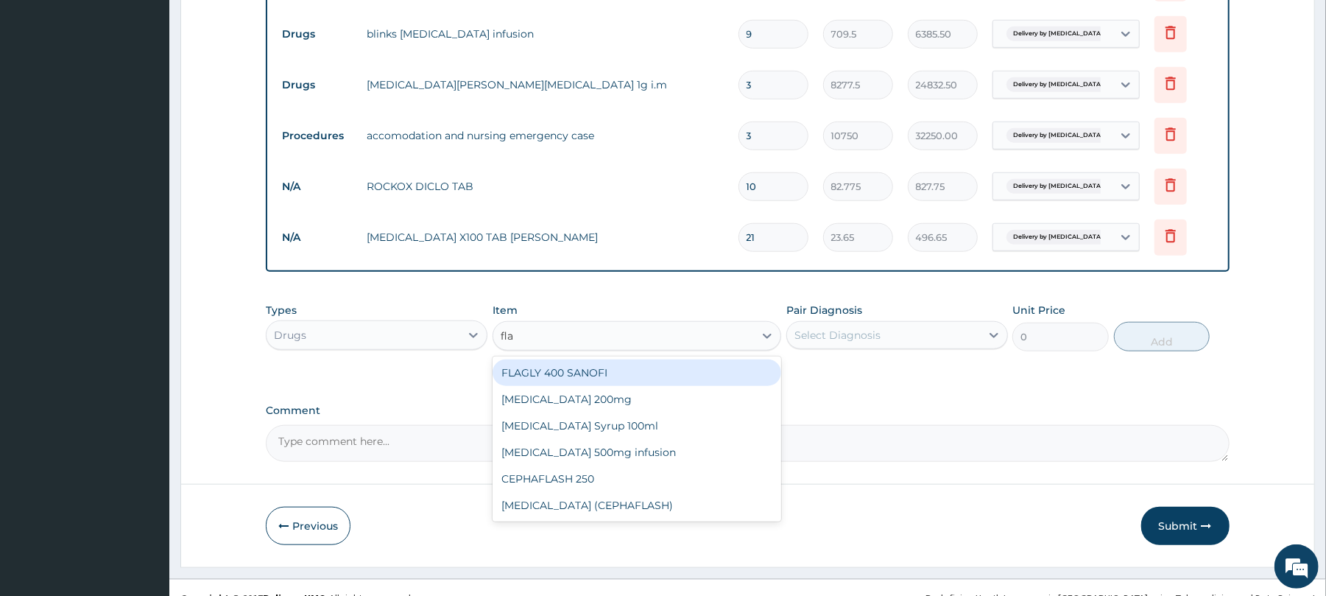
click at [661, 372] on div "FLAGLY 400 SANOFI" at bounding box center [637, 372] width 289 height 27
type input "70.95"
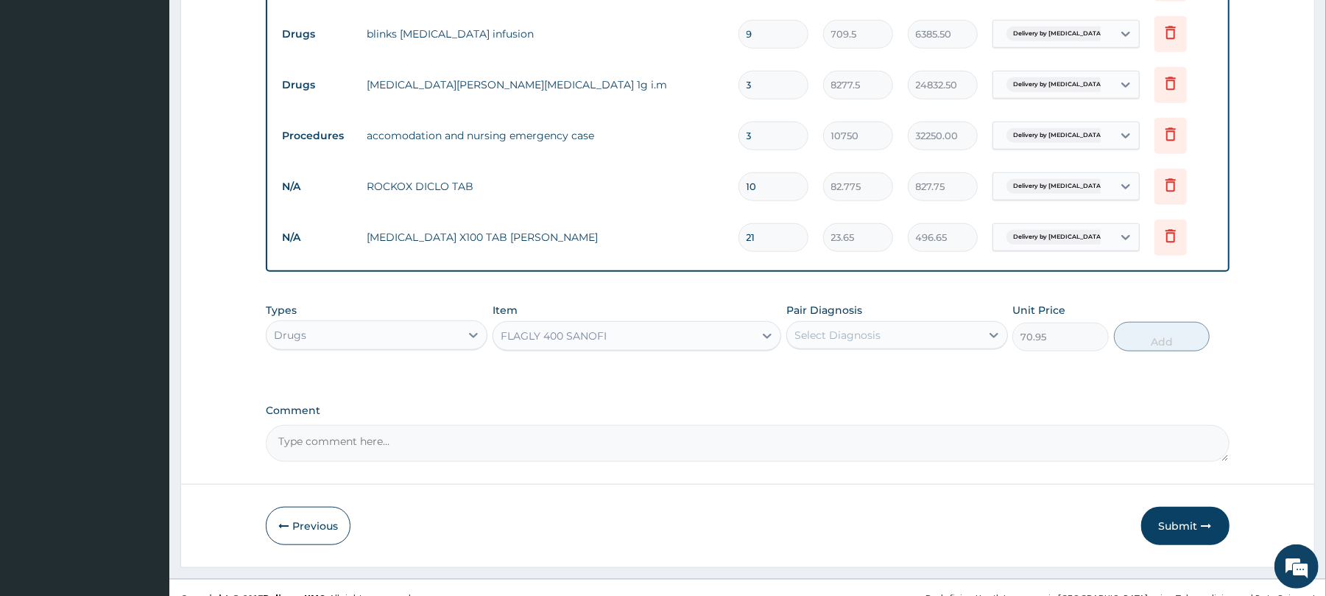
click at [864, 339] on div "Select Diagnosis" at bounding box center [838, 335] width 86 height 15
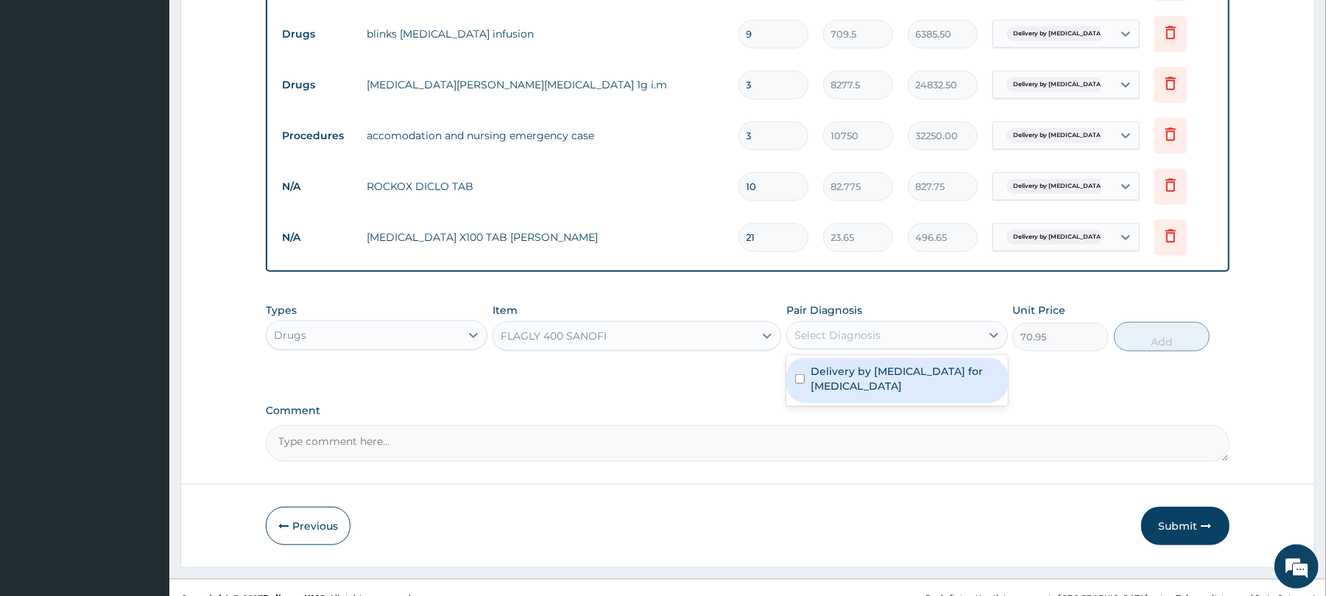
click at [862, 386] on label "Delivery by [MEDICAL_DATA] for [MEDICAL_DATA]" at bounding box center [905, 378] width 189 height 29
checkbox input "true"
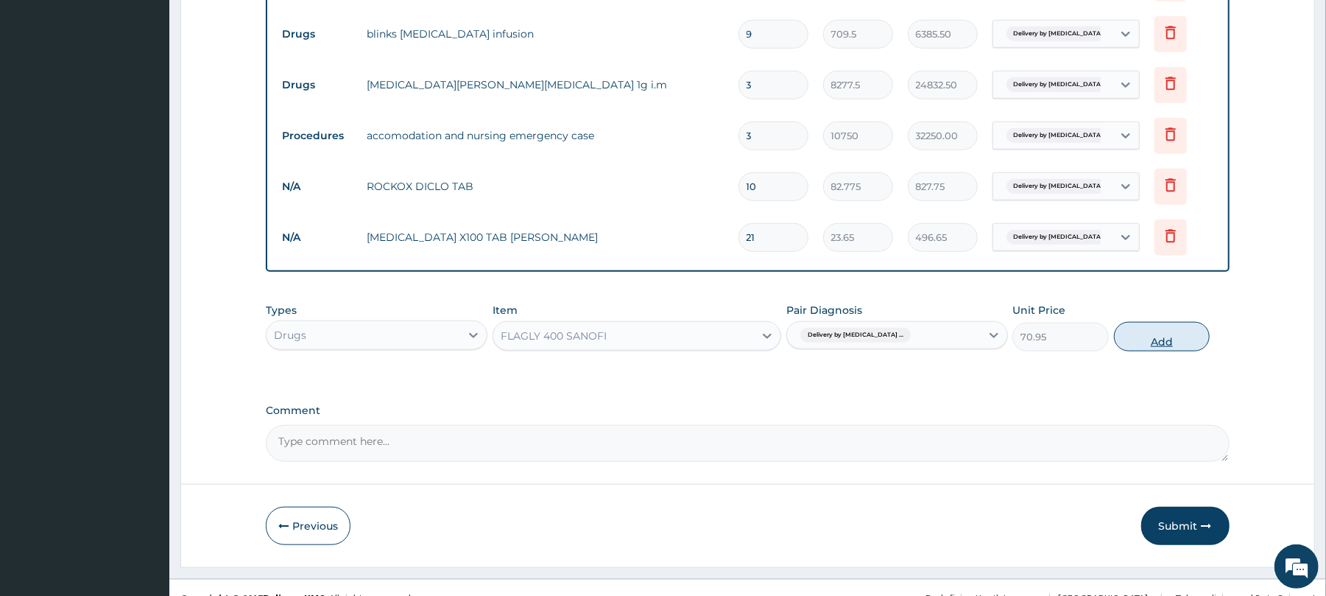
click at [1178, 345] on button "Add" at bounding box center [1162, 336] width 96 height 29
type input "0"
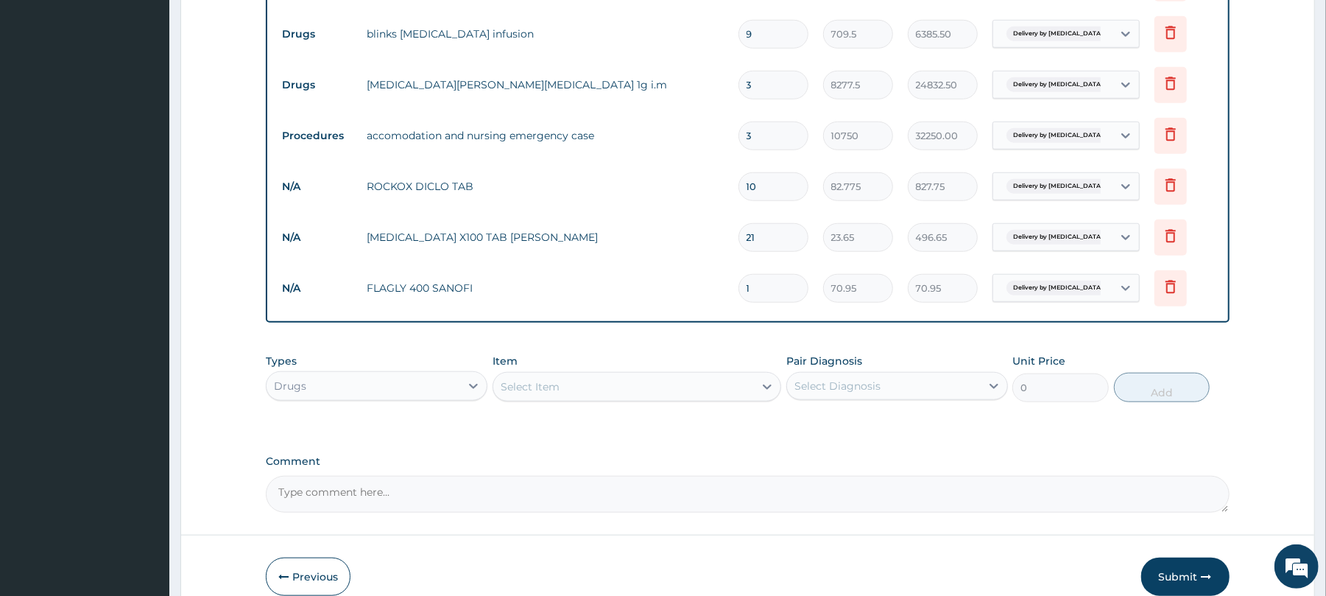
type input "18"
type input "1277.10"
type input "18"
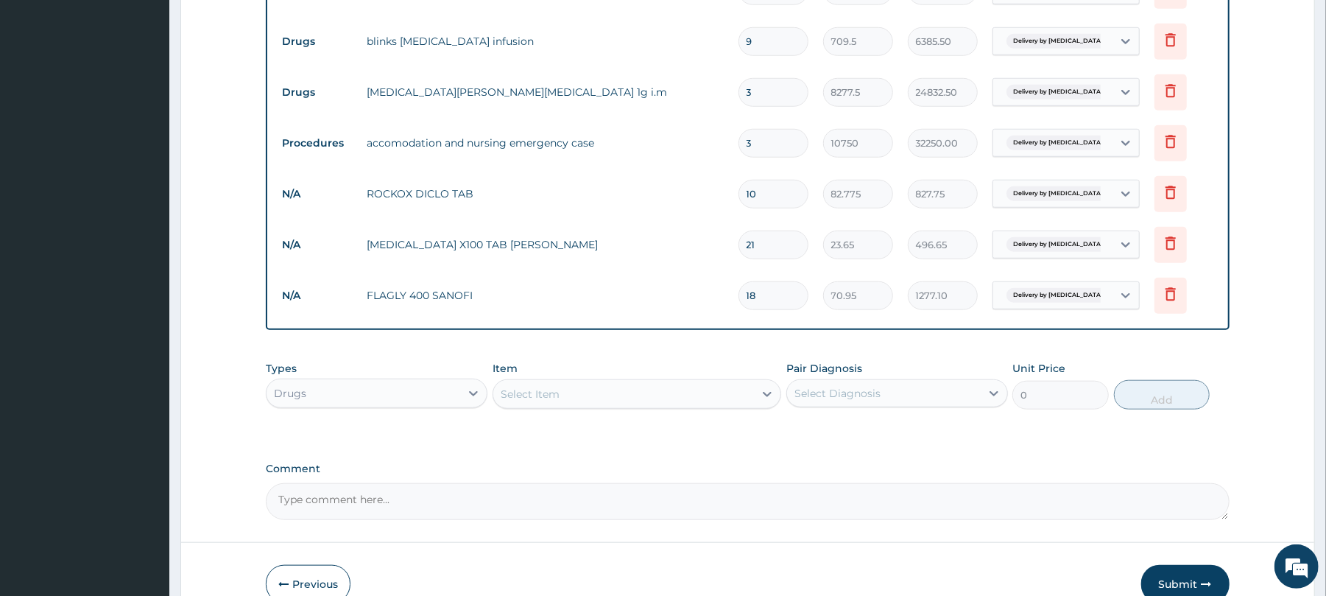
scroll to position [884, 0]
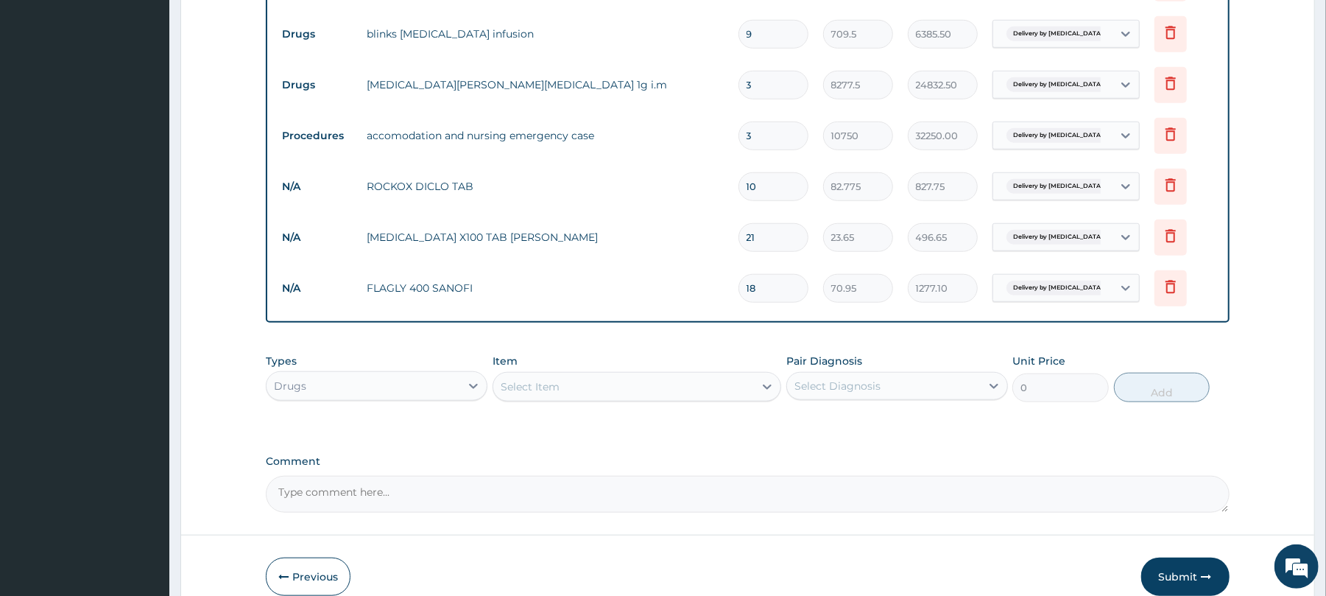
click at [557, 394] on div "Select Item" at bounding box center [530, 386] width 59 height 15
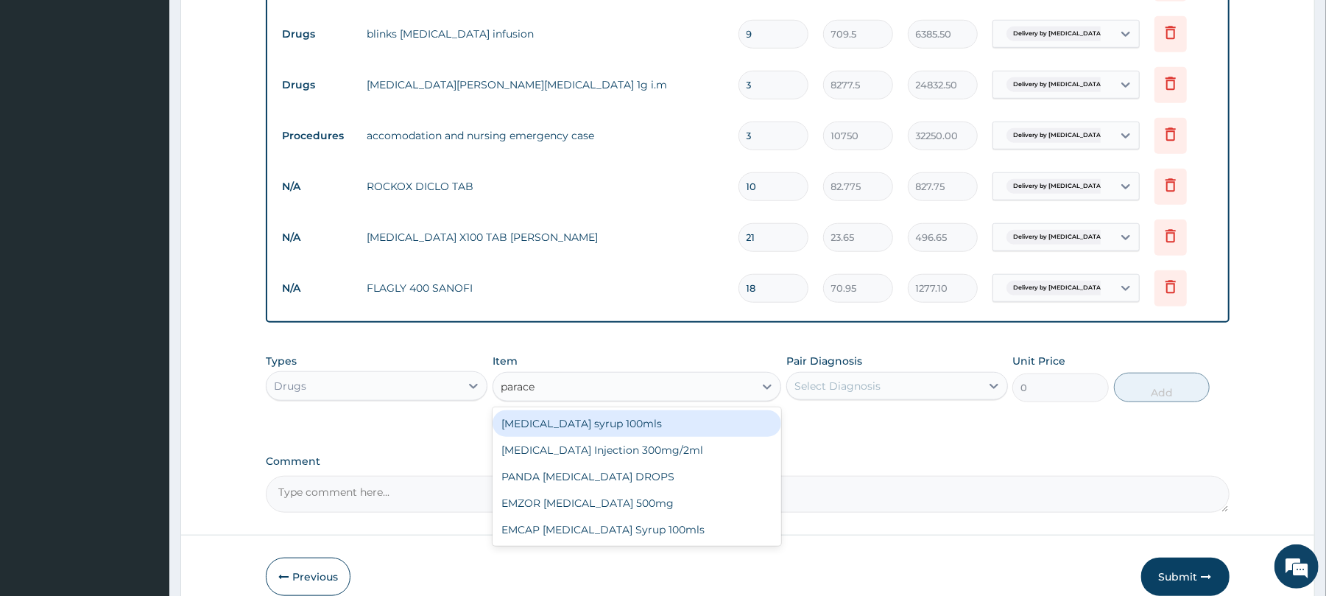
type input "paracet"
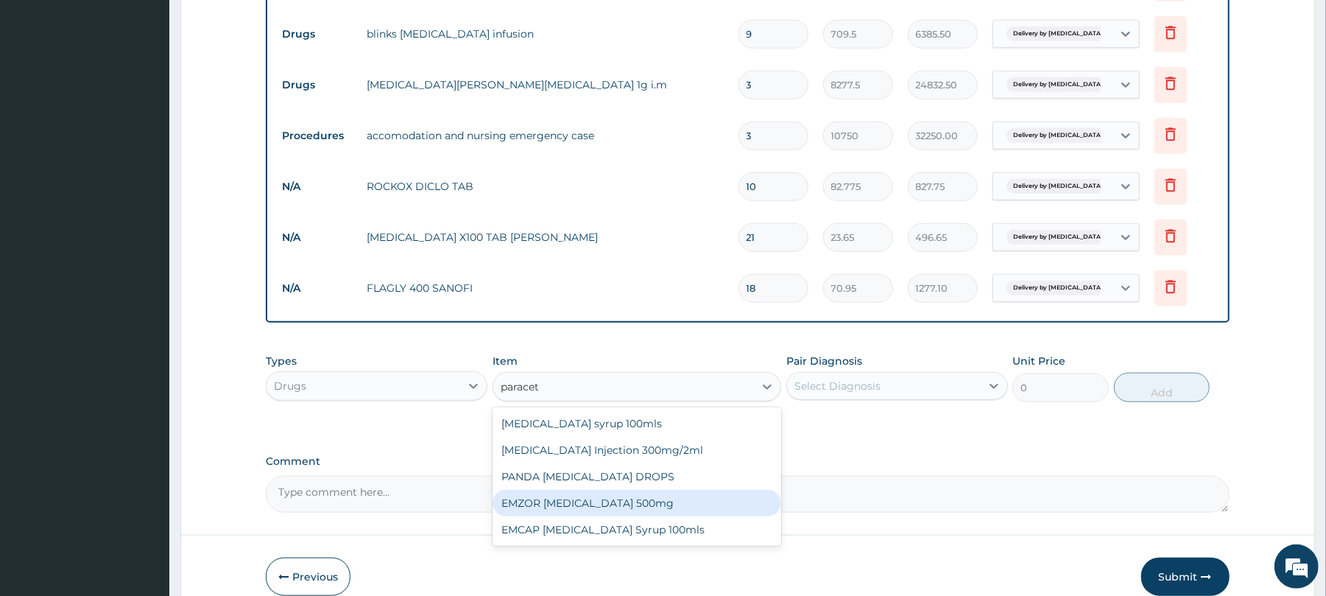
click at [679, 499] on div "EMZOR [MEDICAL_DATA] 500mg" at bounding box center [637, 503] width 289 height 27
type input "23.65"
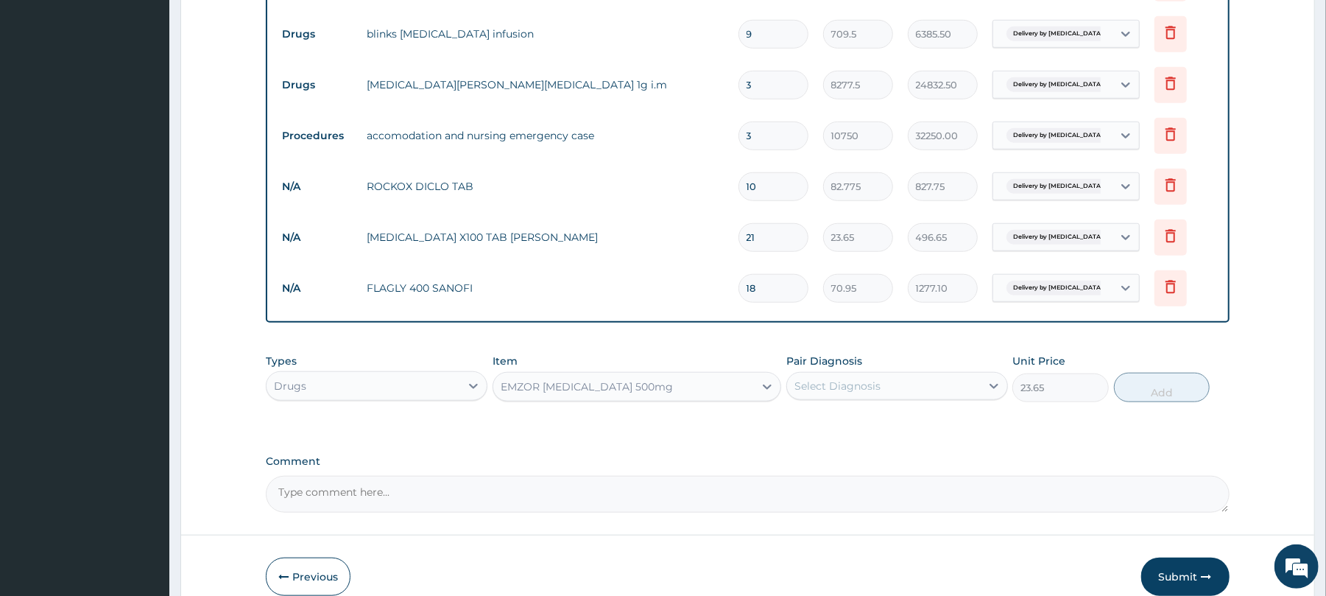
click at [865, 393] on div "Select Diagnosis" at bounding box center [838, 386] width 86 height 15
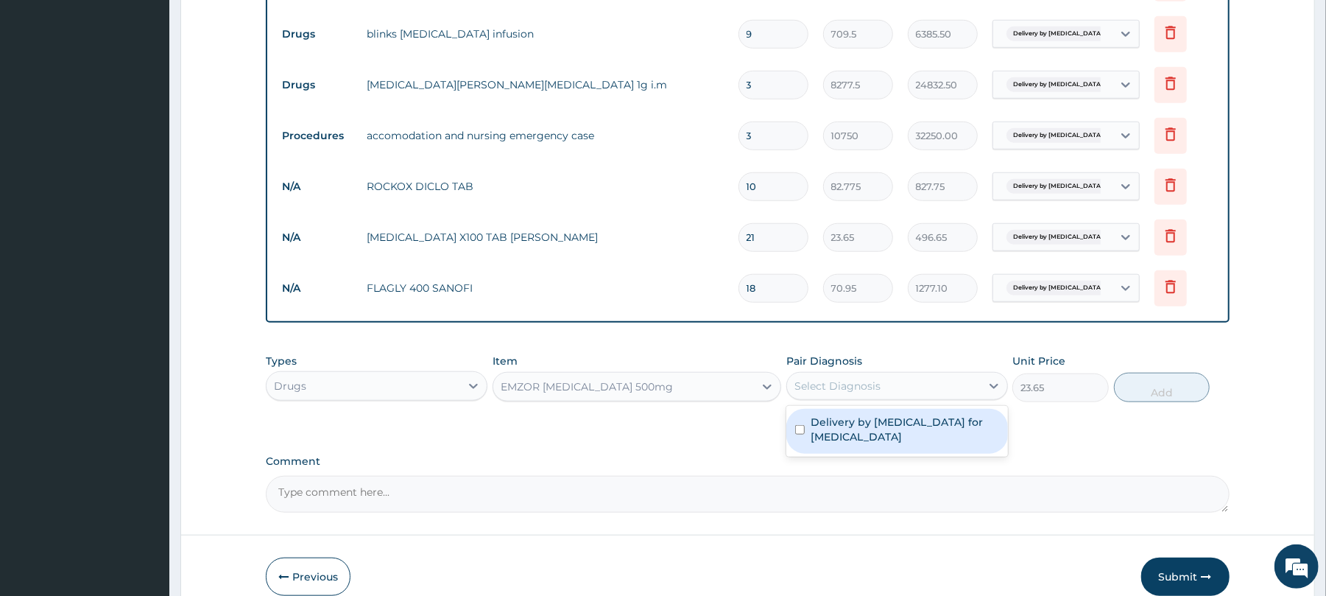
click at [857, 425] on label "Delivery by [MEDICAL_DATA] for [MEDICAL_DATA]" at bounding box center [905, 429] width 189 height 29
checkbox input "true"
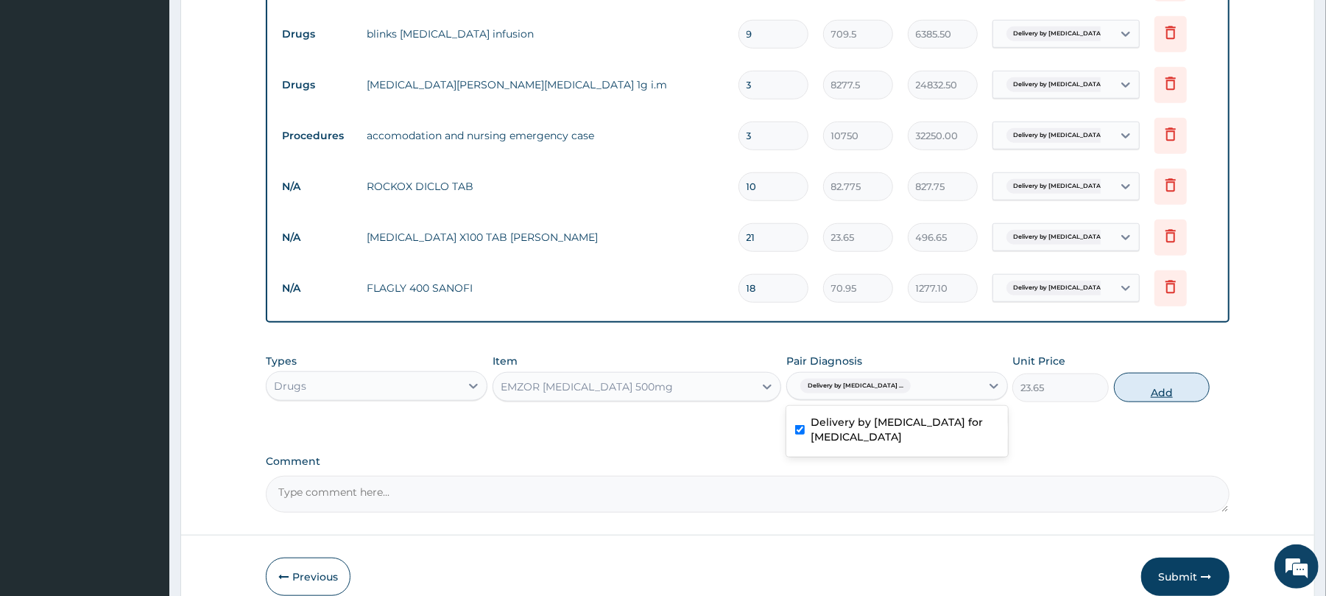
click at [1169, 396] on button "Add" at bounding box center [1162, 387] width 96 height 29
type input "0"
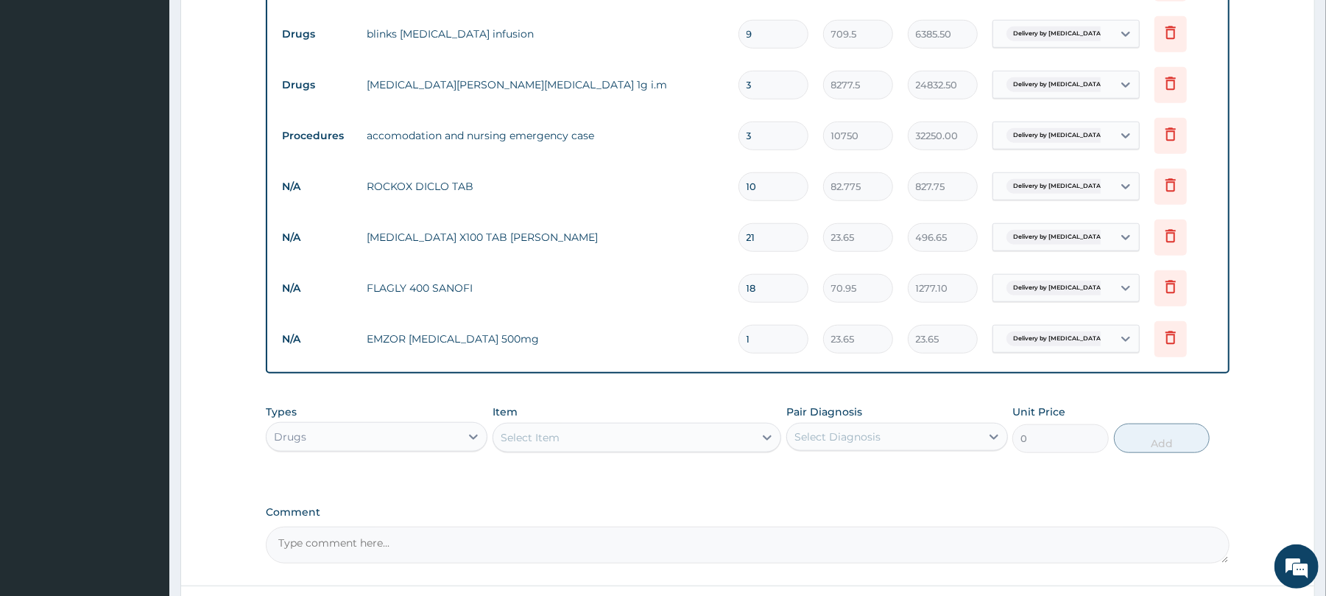
click at [767, 349] on input "1" at bounding box center [774, 339] width 70 height 29
type input "18"
type input "425.70"
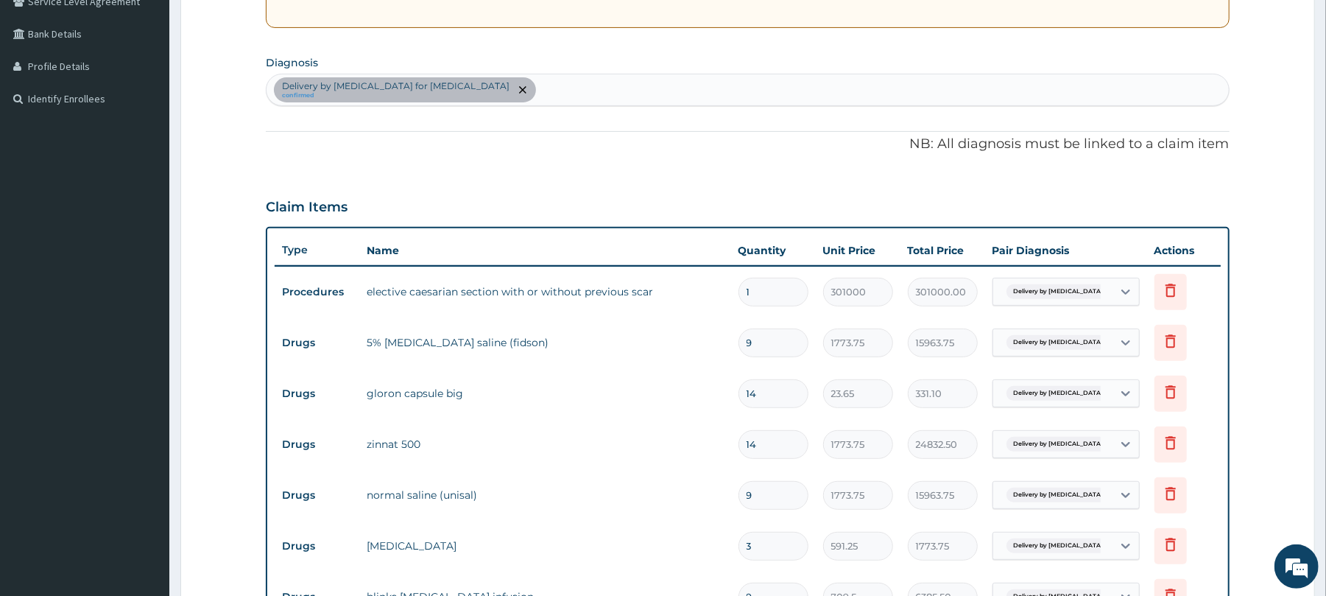
scroll to position [295, 0]
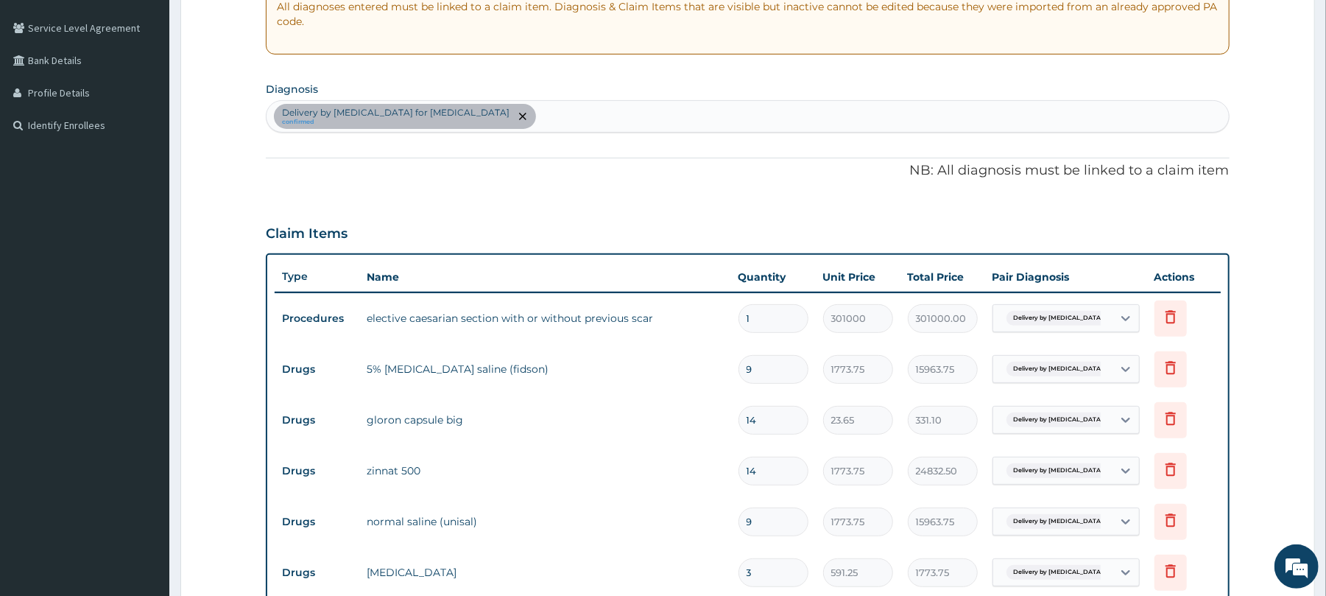
type input "18"
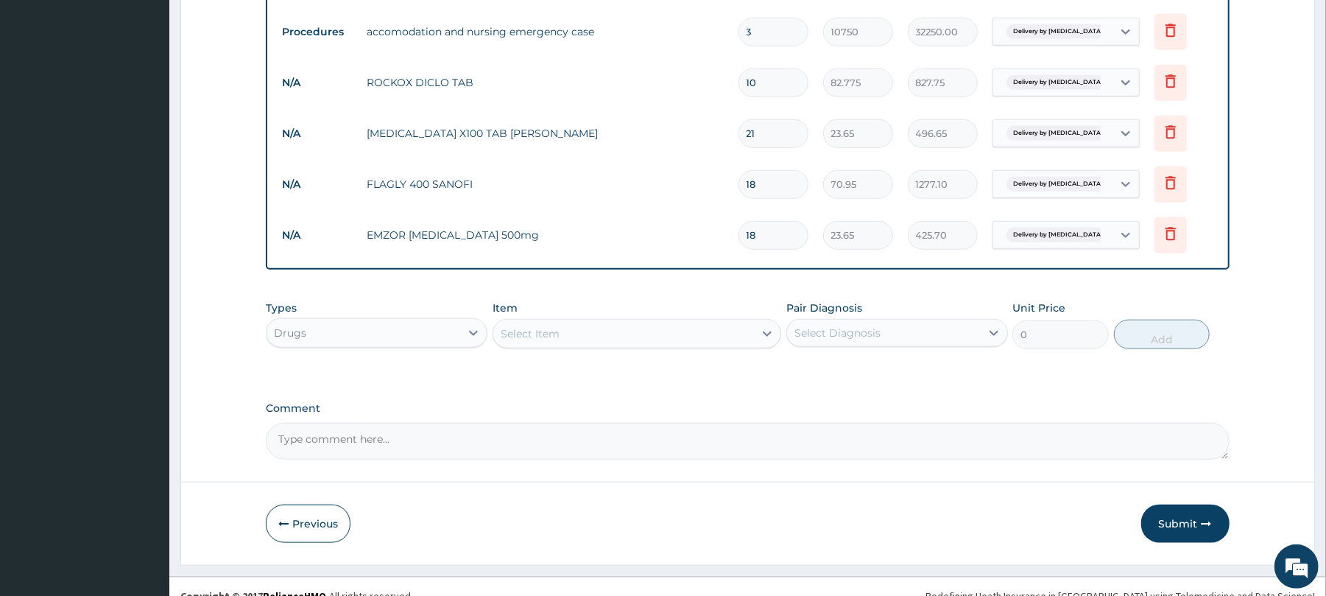
scroll to position [1009, 0]
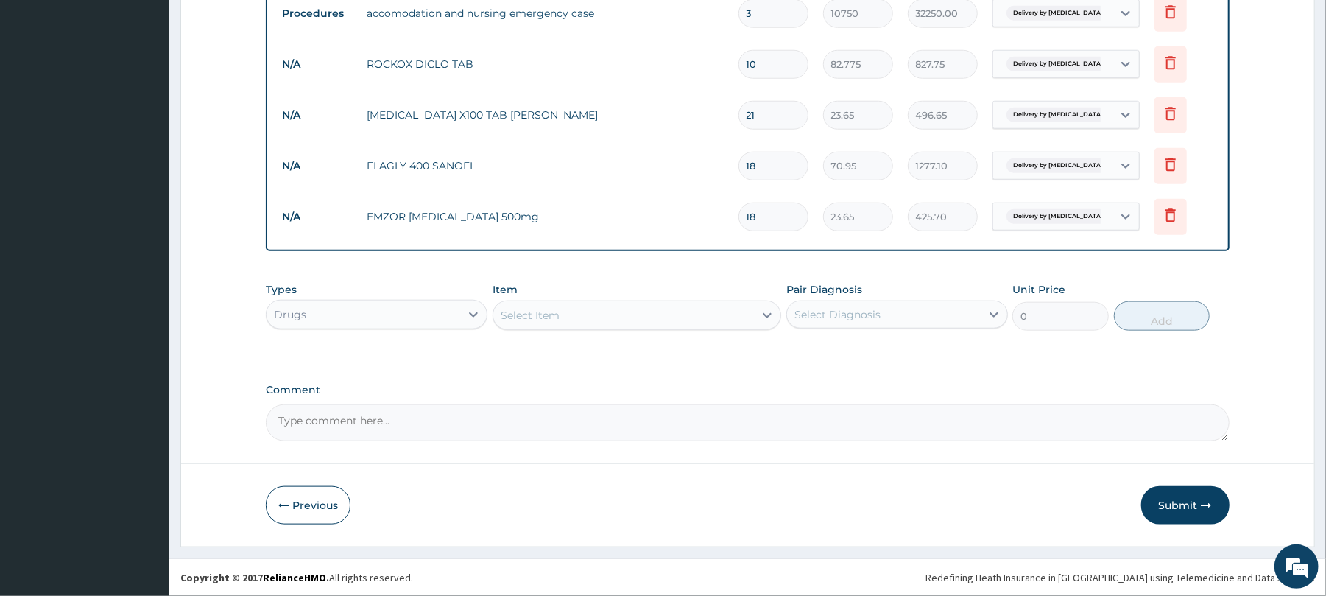
click at [779, 422] on textarea "Comment" at bounding box center [747, 422] width 963 height 37
click at [330, 421] on textarea "The Claim for patient [PERSON_NAME][DEMOGRAPHIC_DATA], who had C/S" at bounding box center [747, 422] width 963 height 37
click at [626, 417] on textarea "The Claim breakdown for patient [PERSON_NAME][DEMOGRAPHIC_DATA], who had C/S" at bounding box center [747, 422] width 963 height 37
type textarea "The Claim breakdown for patient [PERSON_NAME][DEMOGRAPHIC_DATA], who had C/S do…"
click at [1164, 499] on button "Submit" at bounding box center [1185, 505] width 88 height 38
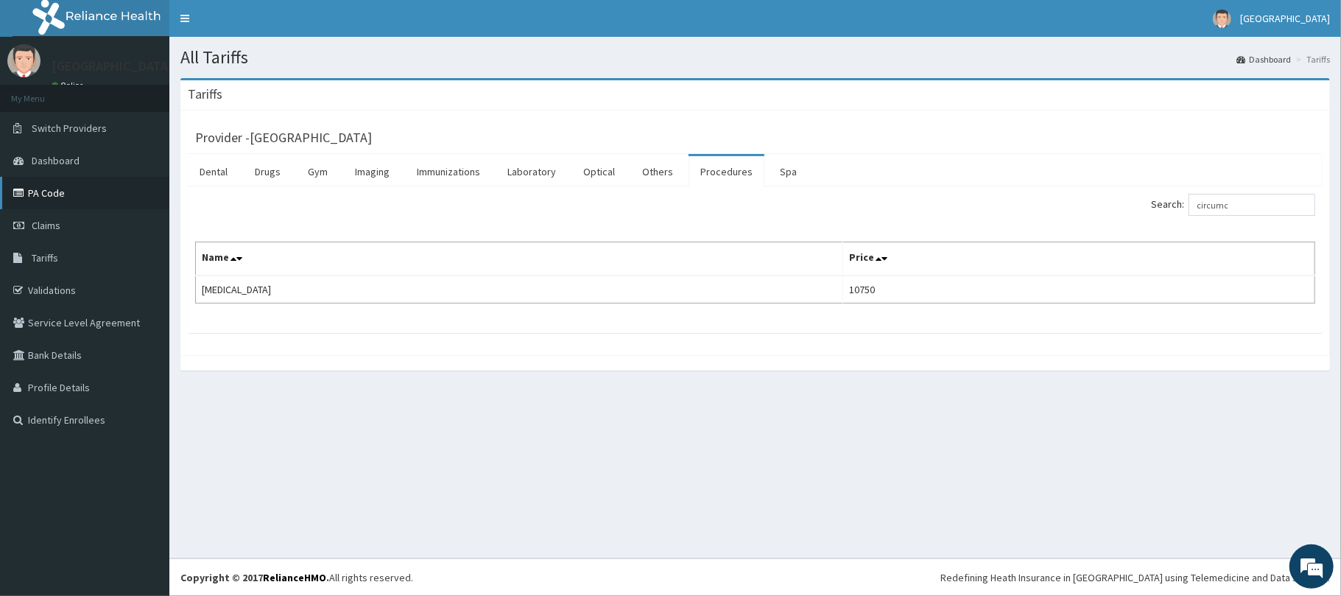
click at [47, 192] on link "PA Code" at bounding box center [84, 193] width 169 height 32
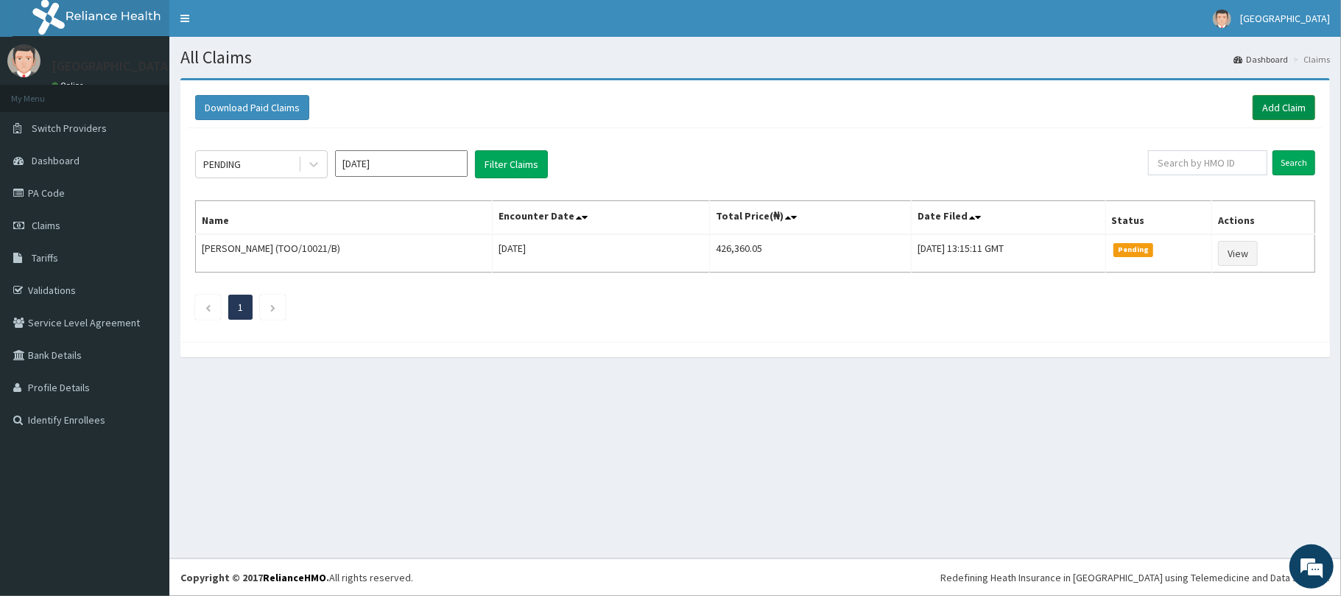
click at [1265, 103] on link "Add Claim" at bounding box center [1284, 107] width 63 height 25
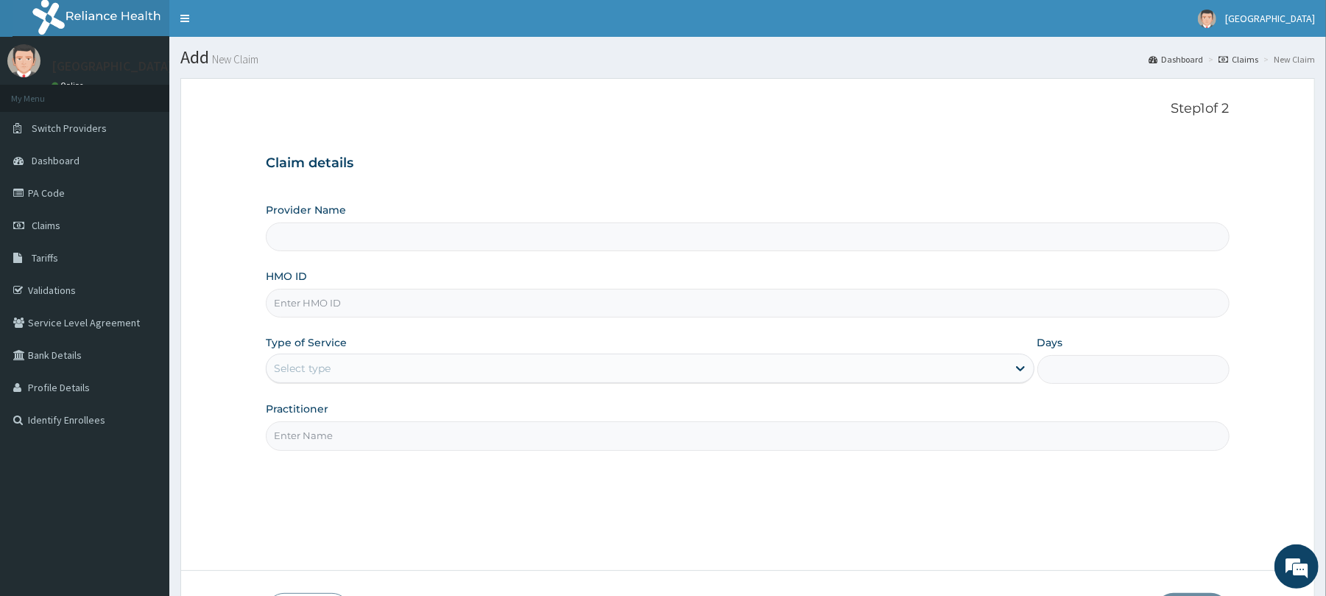
type input "[GEOGRAPHIC_DATA]"
click at [431, 306] on input "HMO ID" at bounding box center [747, 303] width 963 height 29
paste input "426,360.05"
type input "4"
paste input "TOO/10021/B"
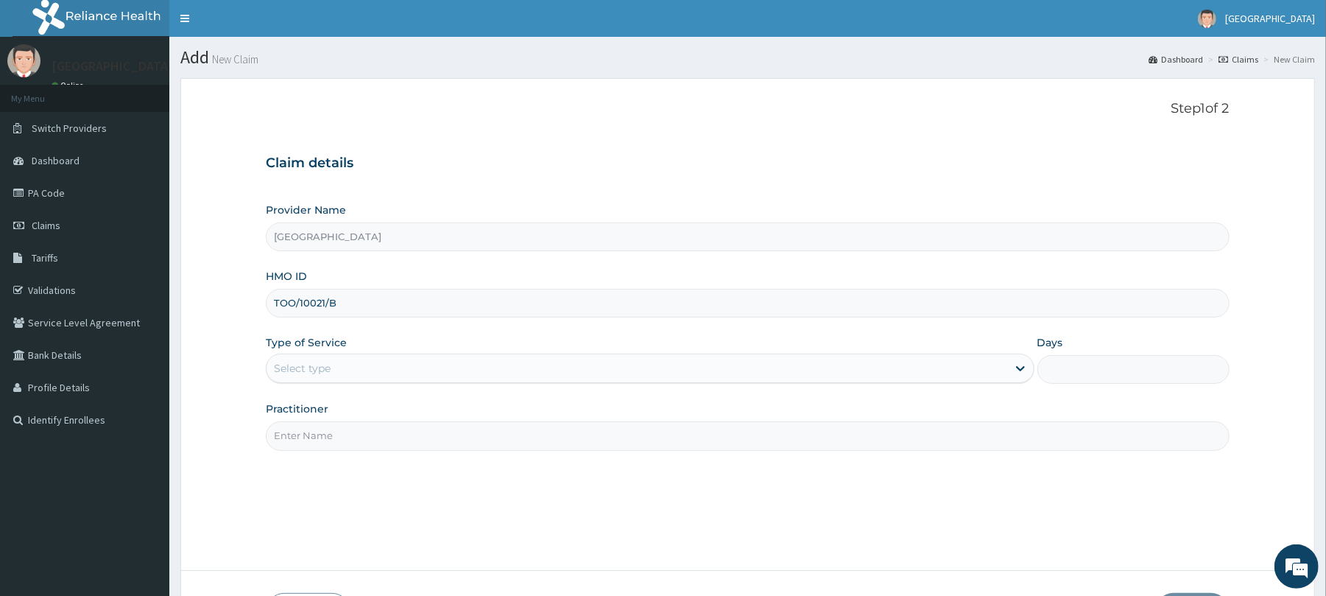
type input "TOO/10021/B"
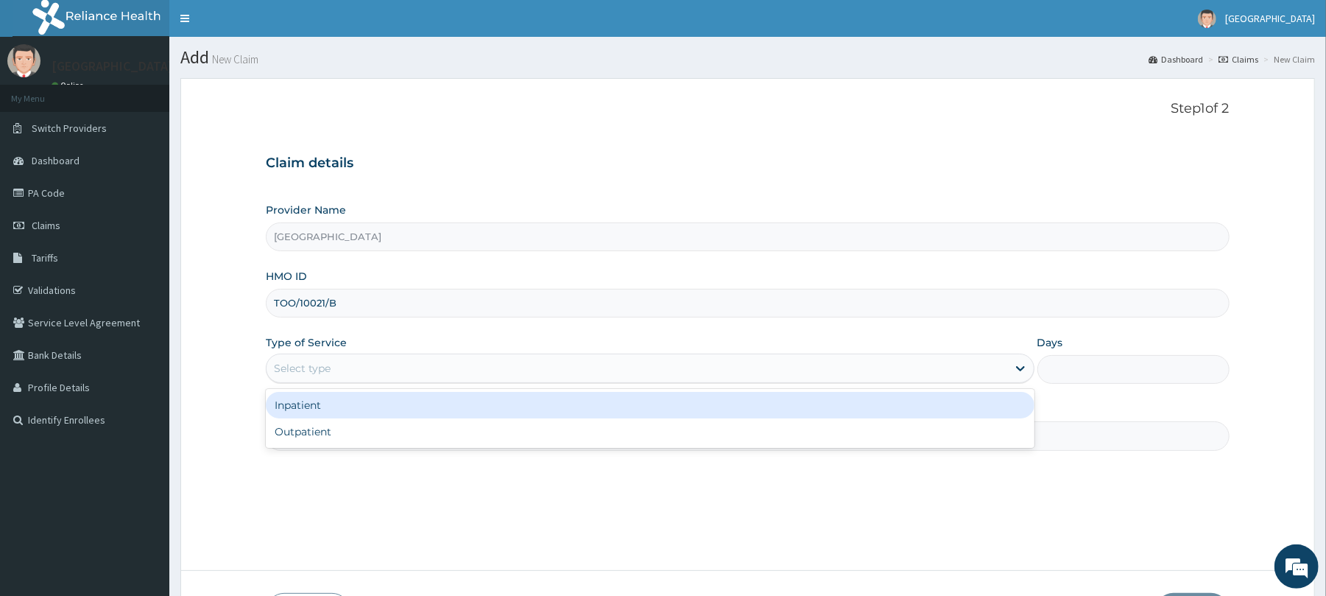
click at [380, 378] on div "Select type" at bounding box center [637, 368] width 740 height 24
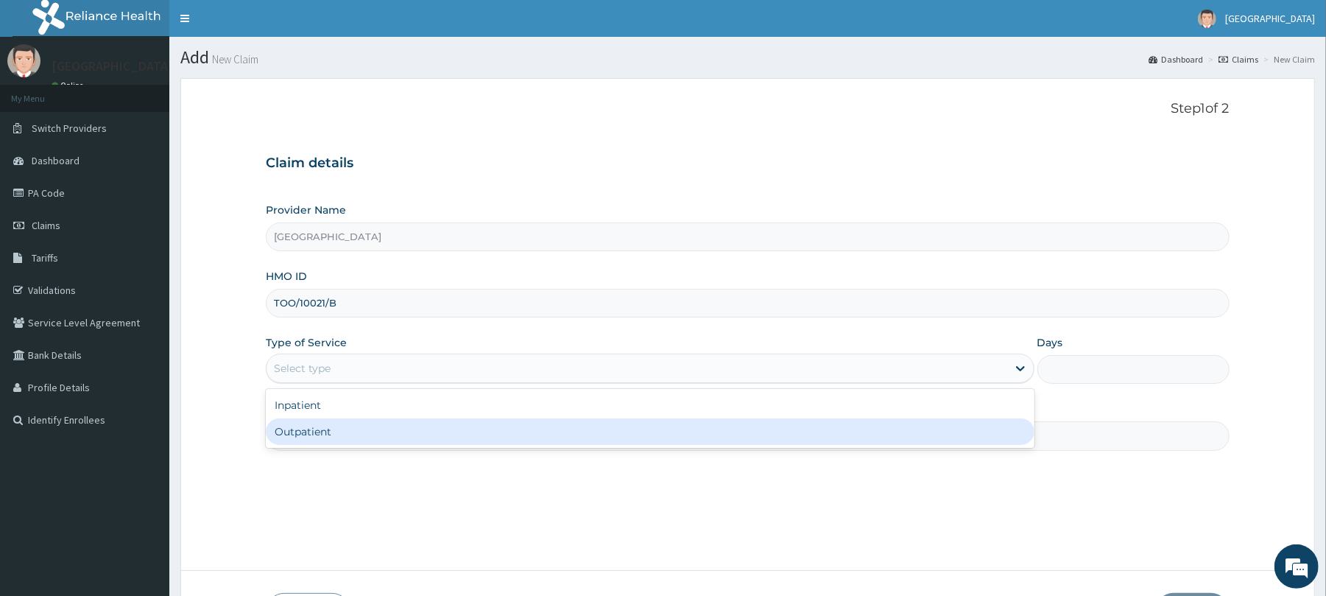
click at [331, 429] on div "Outpatient" at bounding box center [650, 431] width 768 height 27
type input "1"
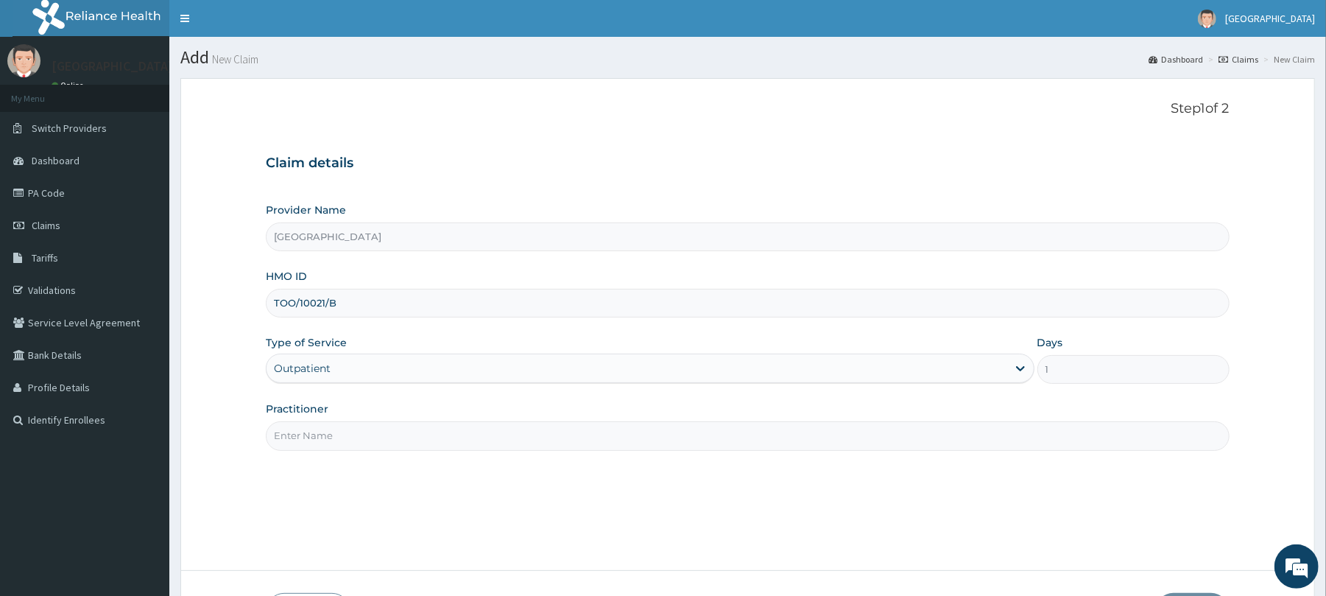
click at [331, 442] on input "Practitioner" at bounding box center [747, 435] width 963 height 29
type input "Dr. [PERSON_NAME]"
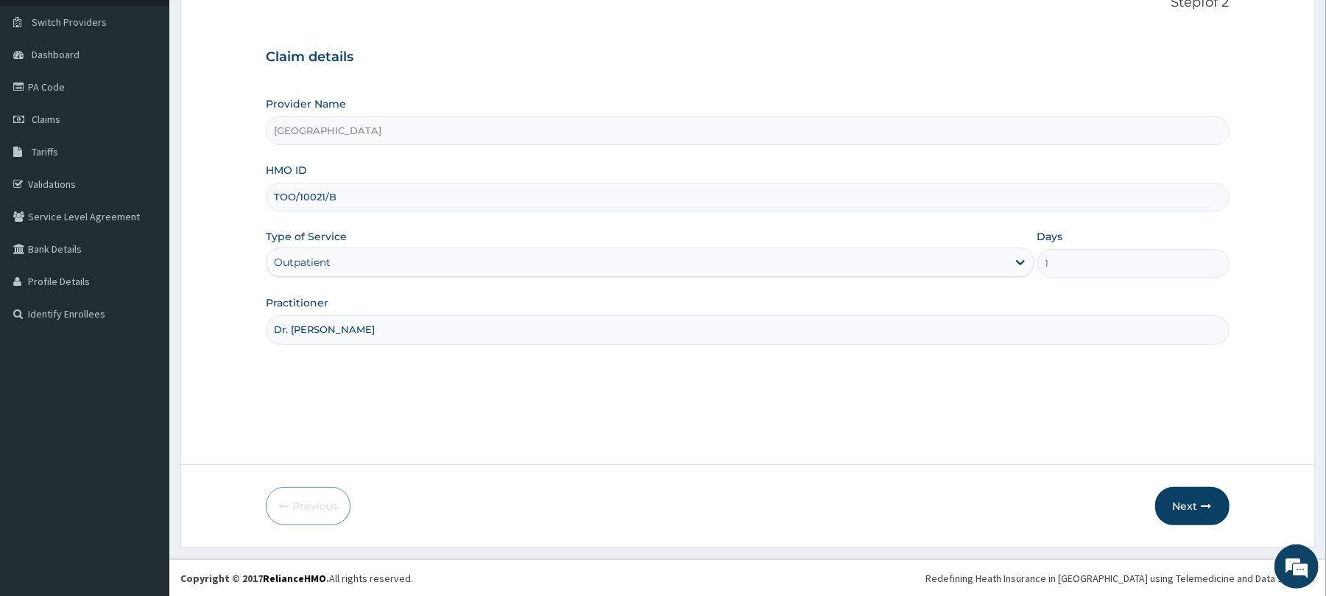
scroll to position [108, 0]
click at [1191, 507] on button "Next" at bounding box center [1192, 505] width 74 height 38
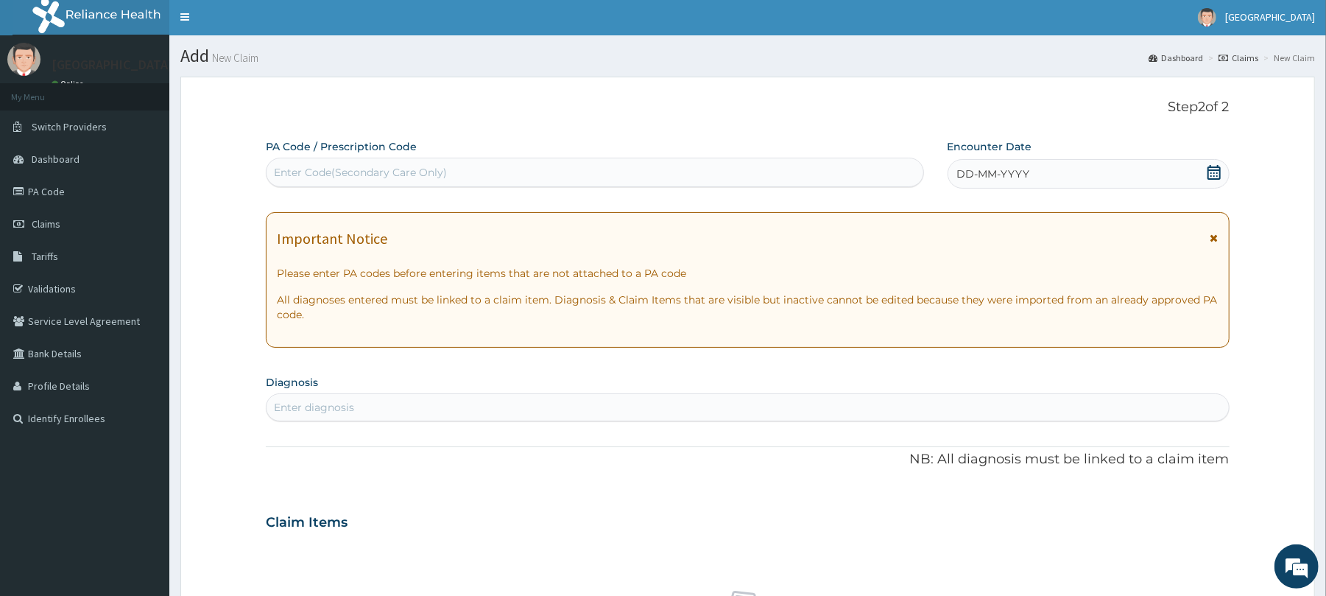
scroll to position [0, 0]
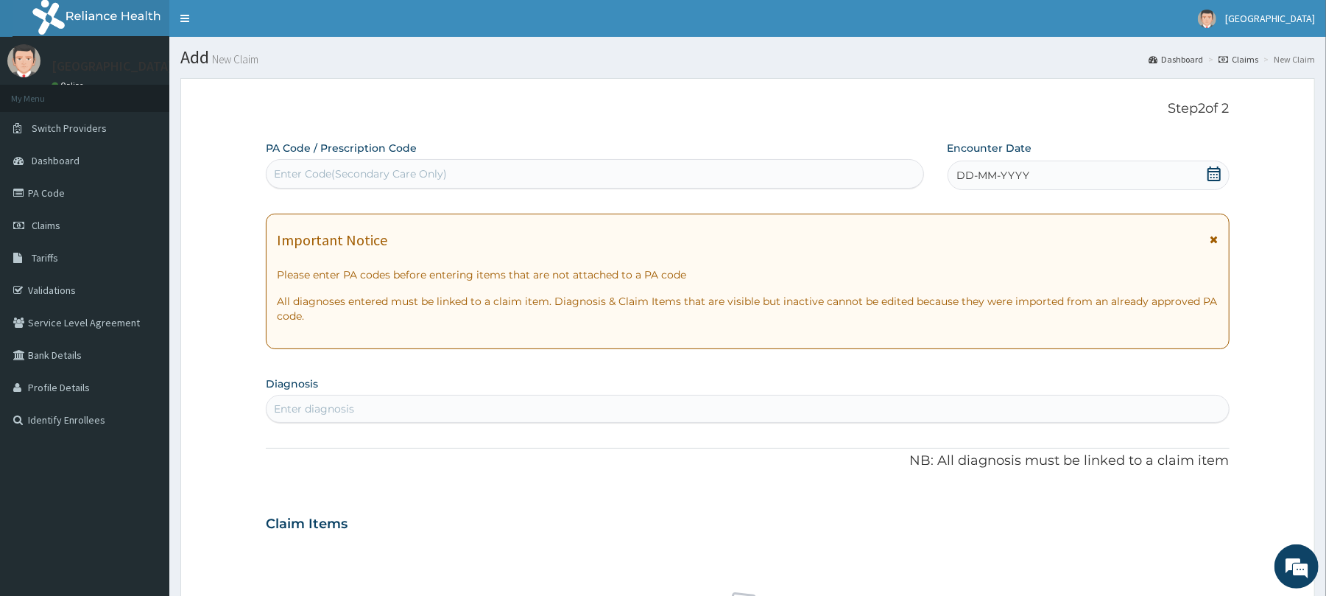
click at [475, 177] on div "Enter Code(Secondary Care Only)" at bounding box center [595, 174] width 656 height 24
paste input "PA/A74545"
type input "PA/A74545"
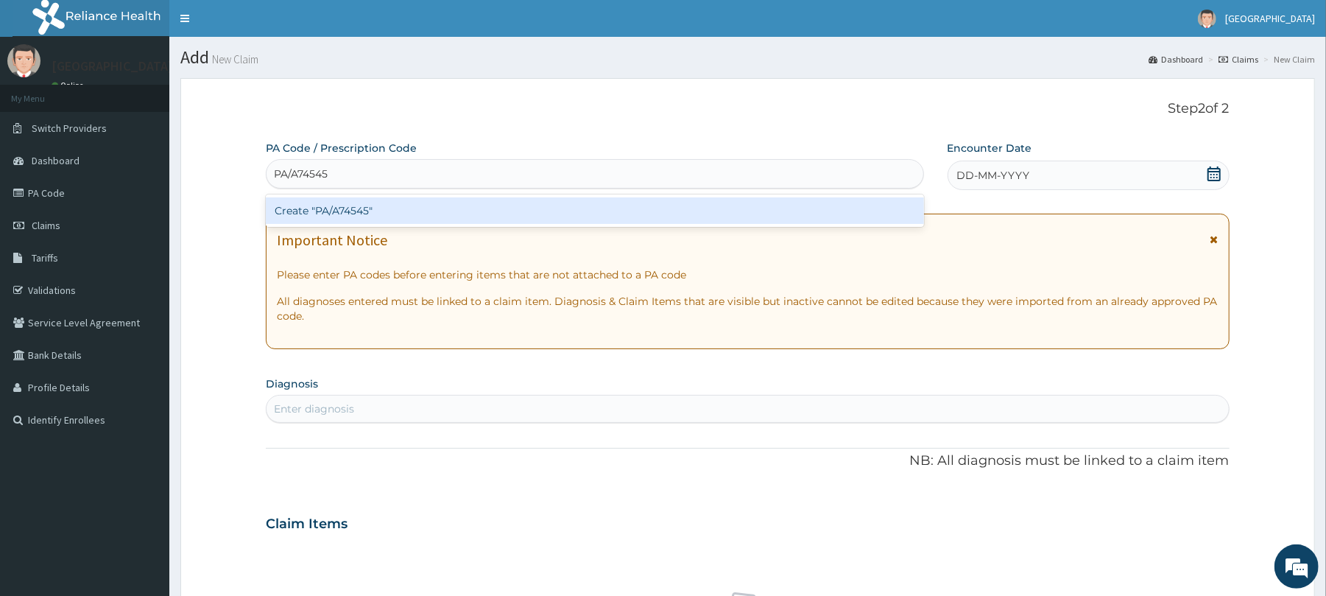
click at [425, 208] on div "Create "PA/A74545"" at bounding box center [595, 210] width 658 height 27
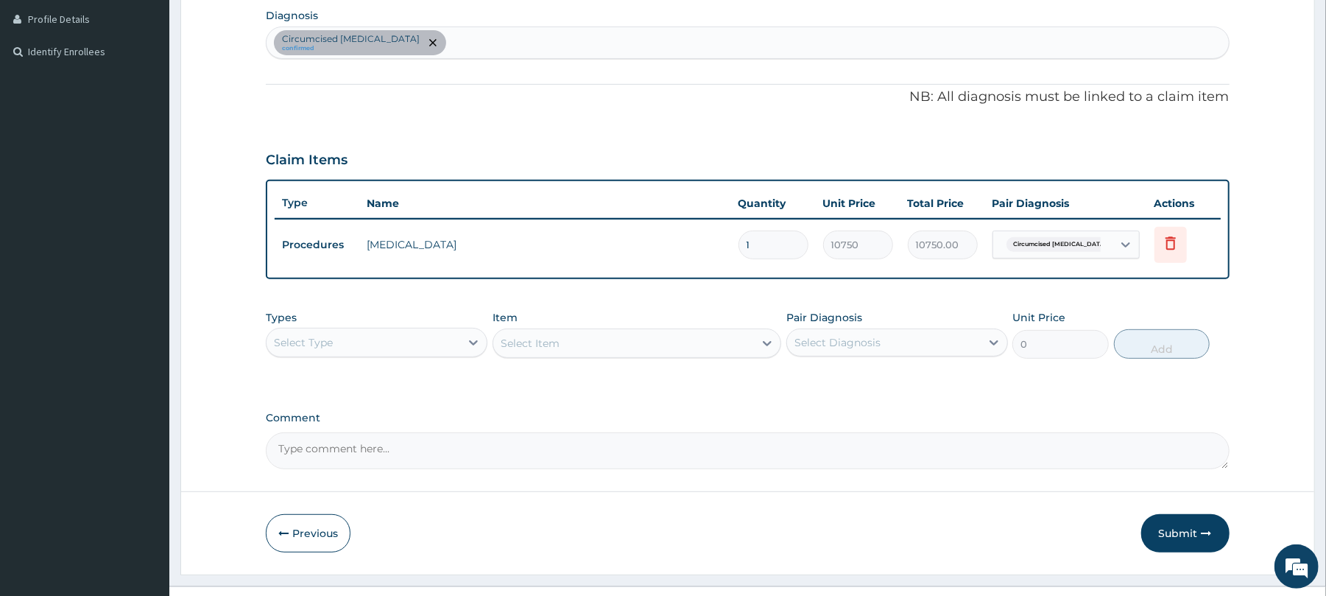
scroll to position [396, 0]
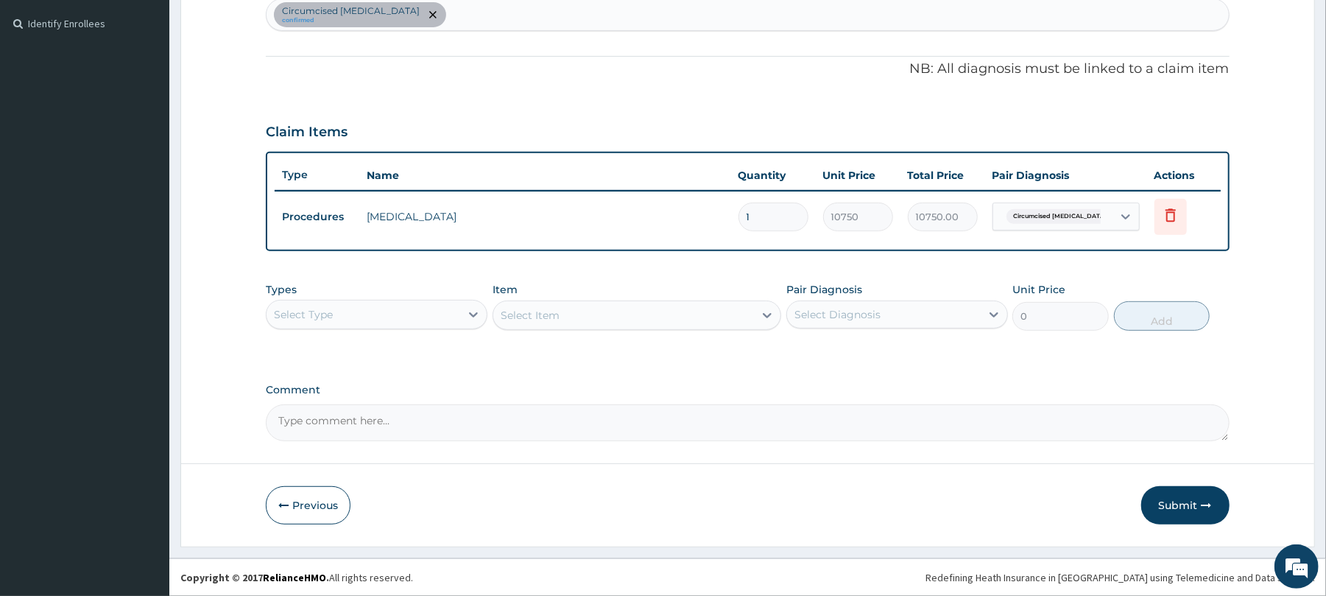
click at [471, 415] on textarea "Comment" at bounding box center [747, 422] width 963 height 37
click at [349, 411] on textarea "Circumcision for baby Akpa Dominion" at bounding box center [747, 422] width 963 height 37
click at [566, 418] on textarea "Circumcision claim for baby Akpa Dominion" at bounding box center [747, 422] width 963 height 37
type textarea "Circumcision claim for baby Akpa Dominion, who was given birth to through CS on…"
click at [1182, 507] on button "Submit" at bounding box center [1185, 505] width 88 height 38
